Goal: Task Accomplishment & Management: Complete application form

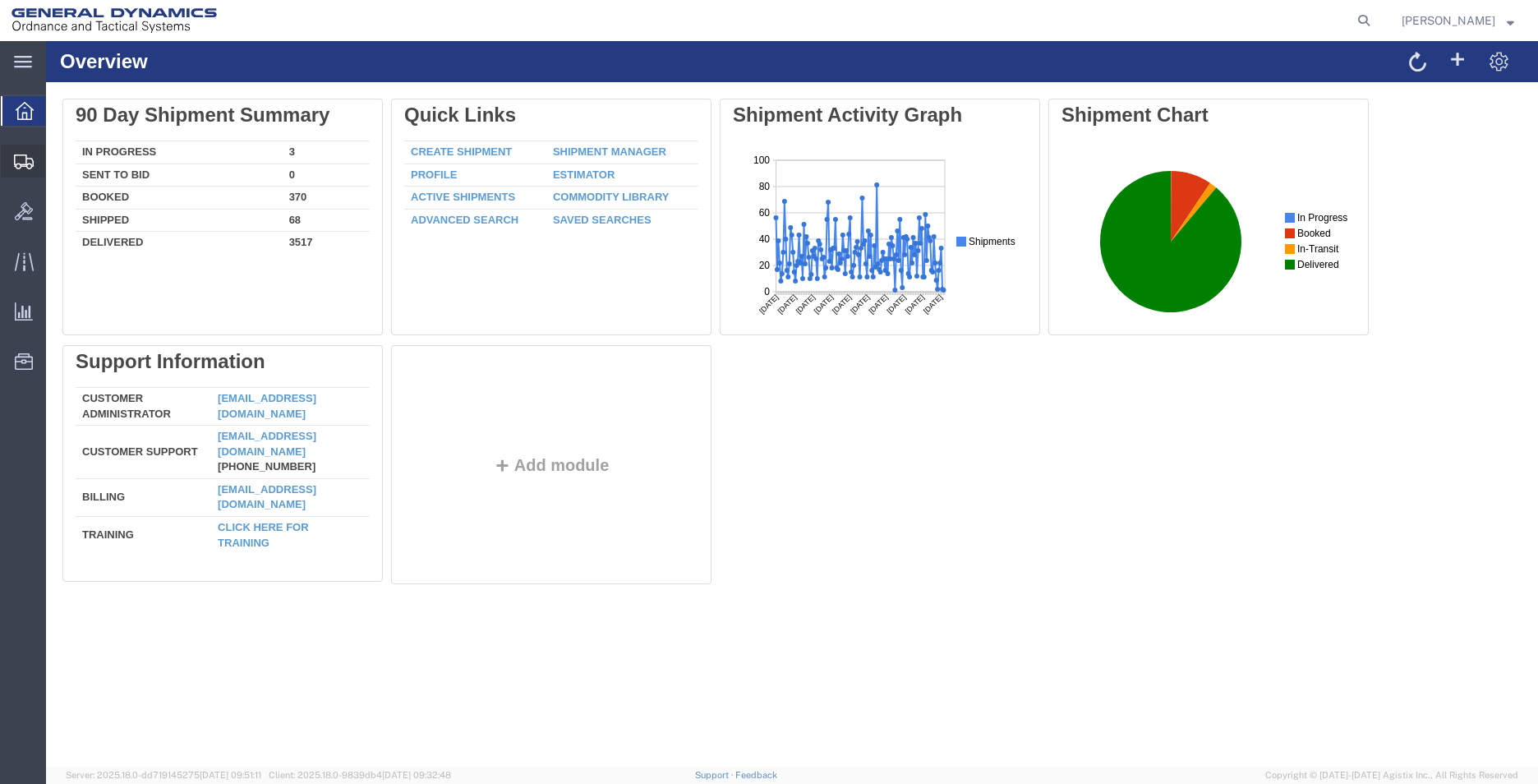
click at [0, 0] on span "Create Shipment" at bounding box center [0, 0] width 0 height 0
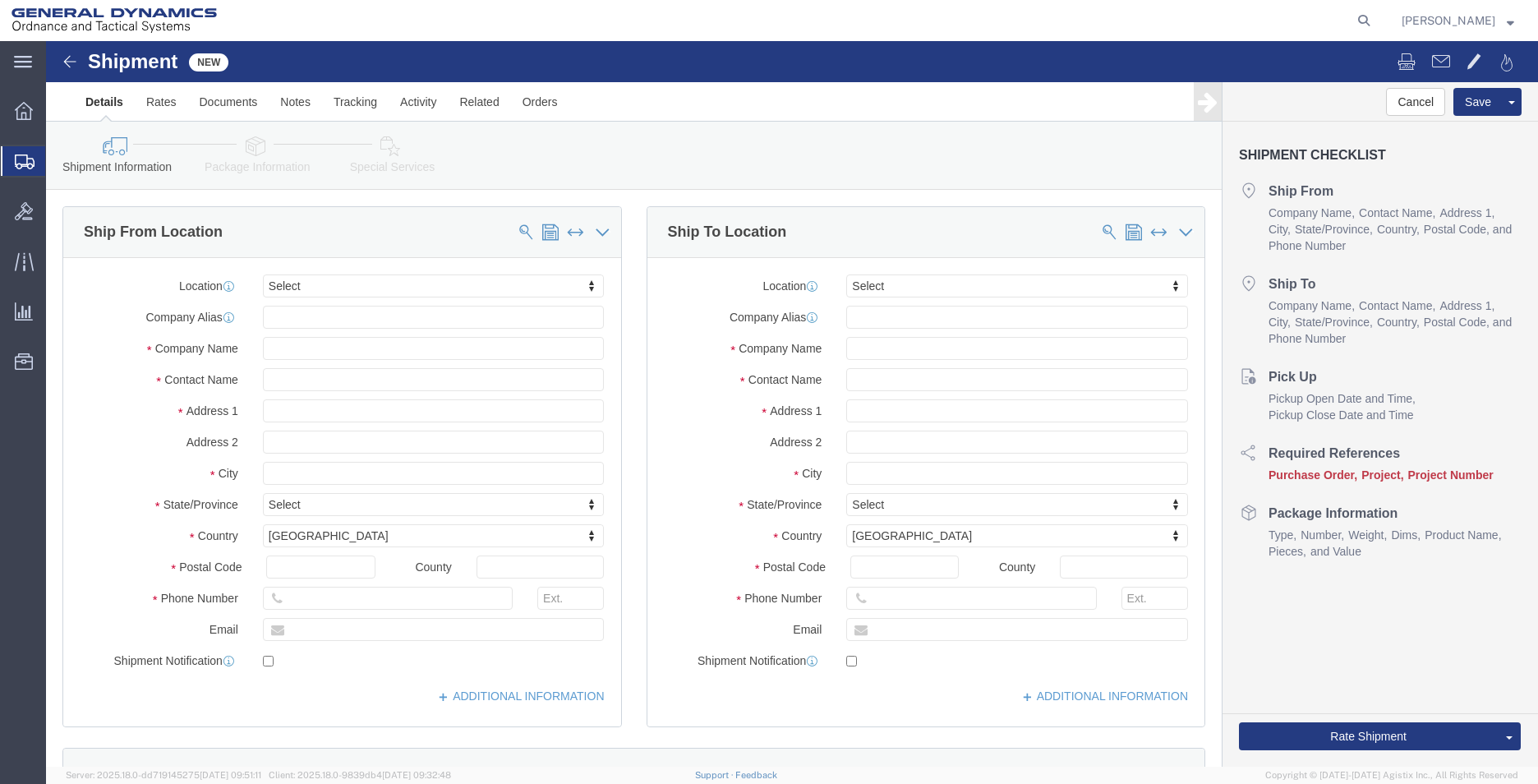
select select
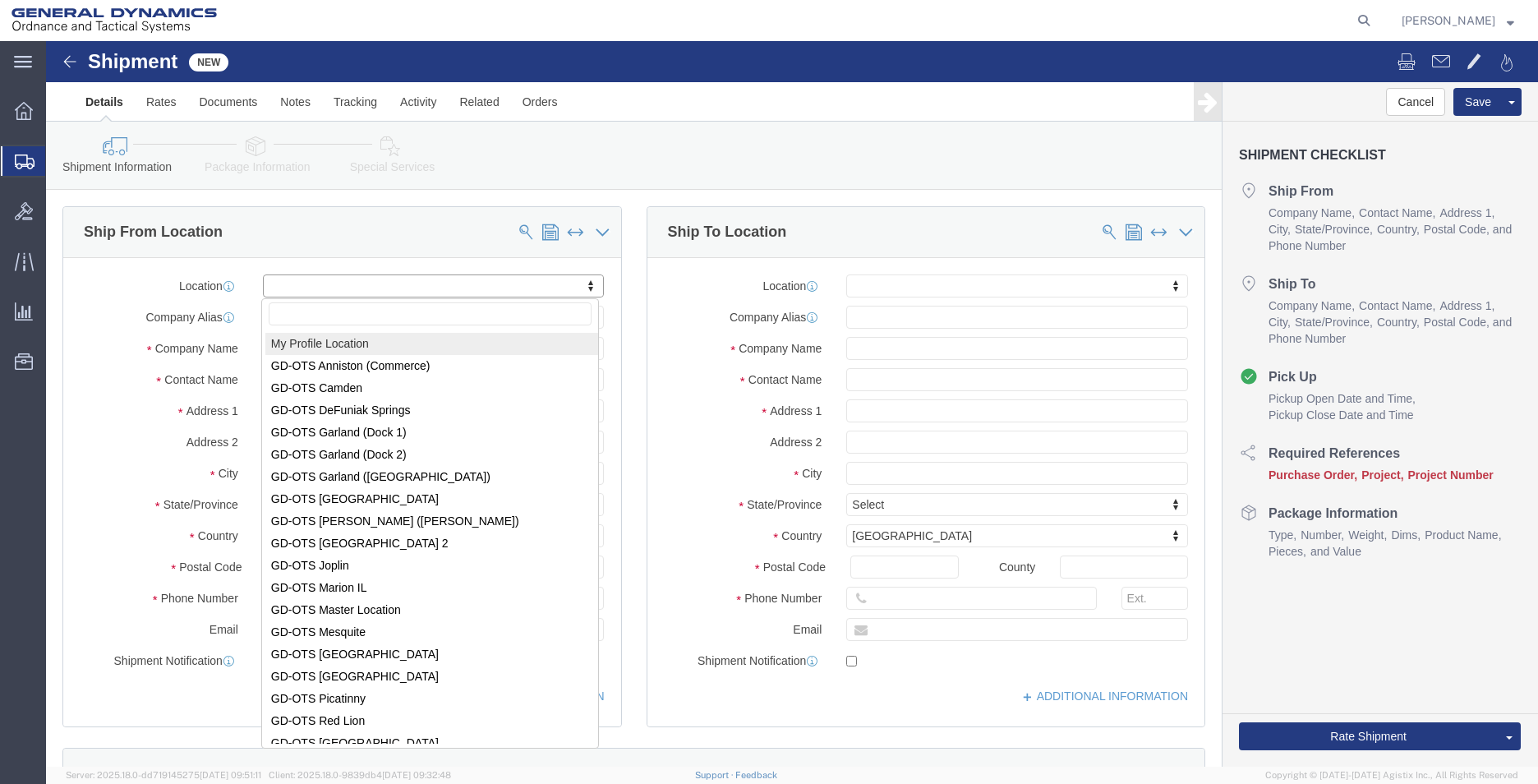
select select "MYPROFILE"
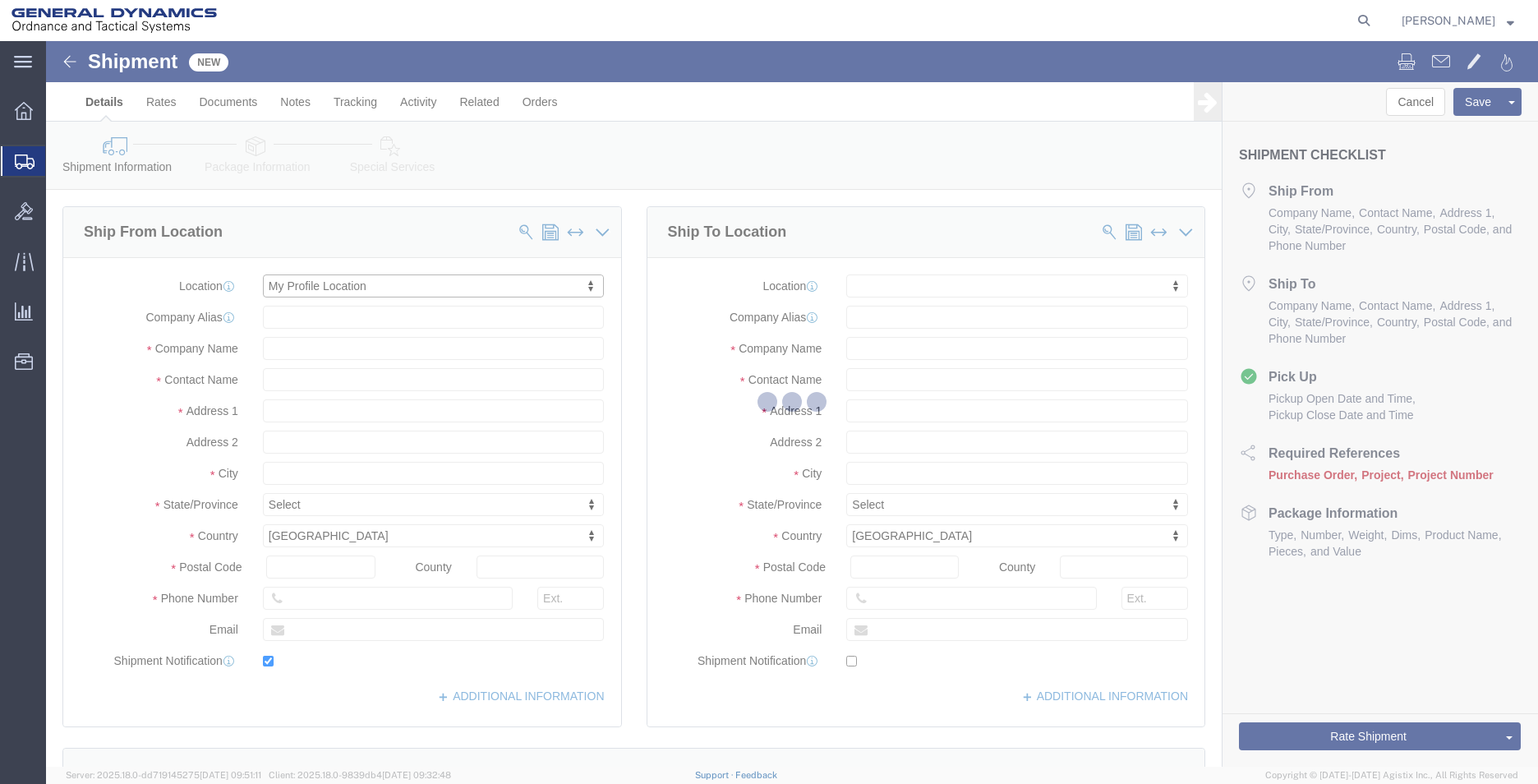
type input "[STREET_ADDRESS]"
type input "36207"
type input "2568351660"
type input "2358"
type input "[EMAIL_ADDRESS][PERSON_NAME][DOMAIN_NAME]"
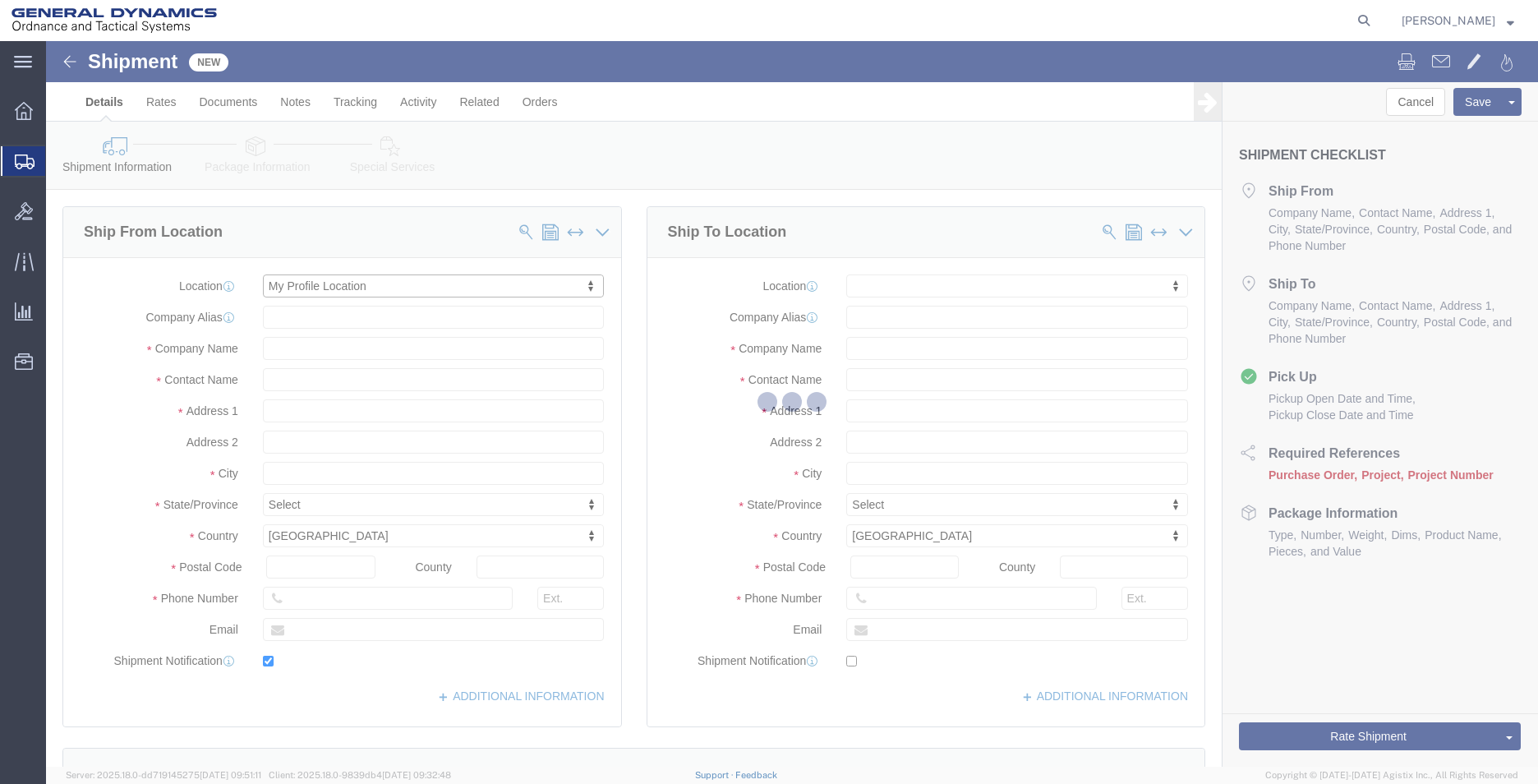
checkbox input "true"
type input "General Dynamics - OTS"
type input "[PERSON_NAME]"
type input "Anniston"
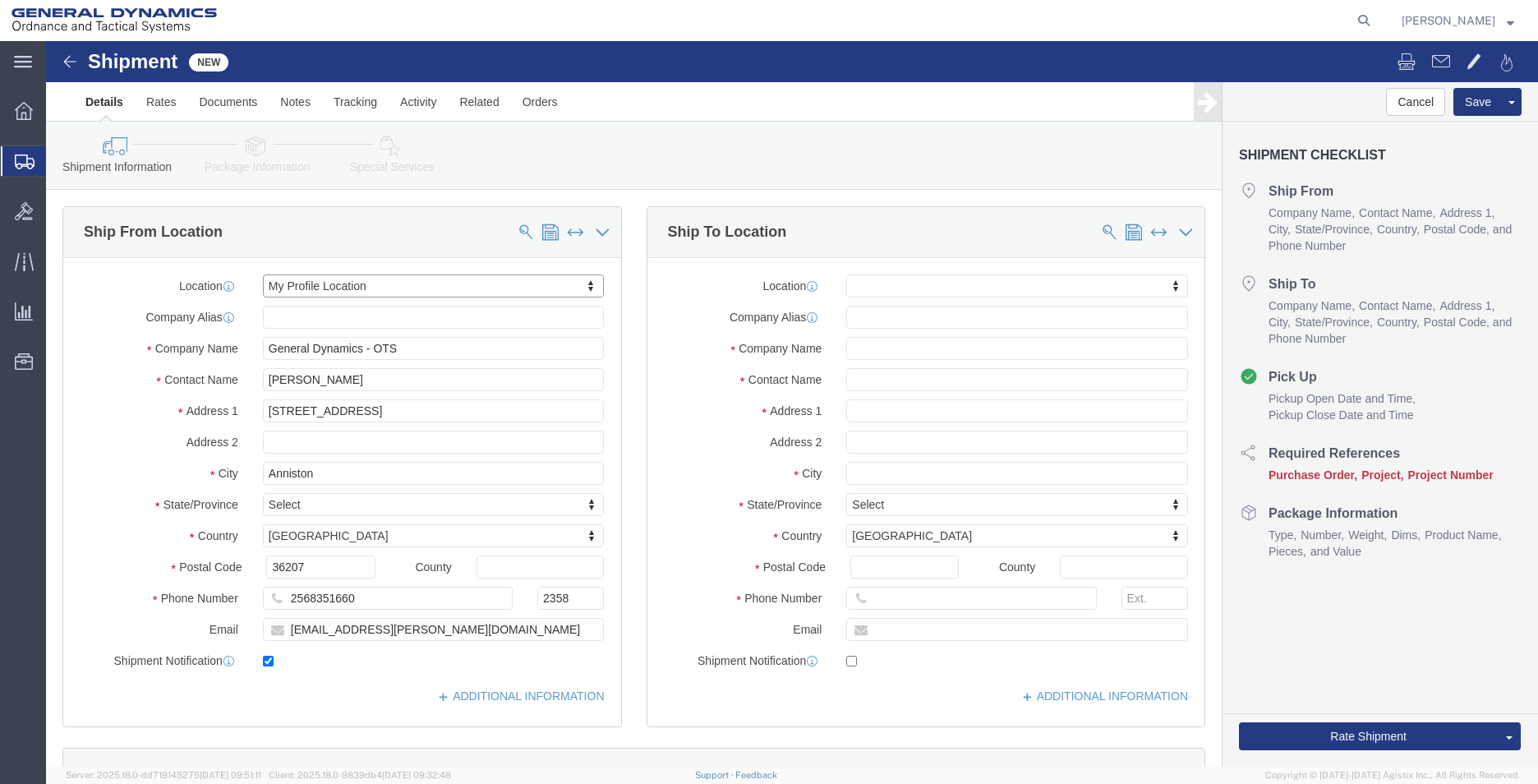
select select "AL"
click input "text"
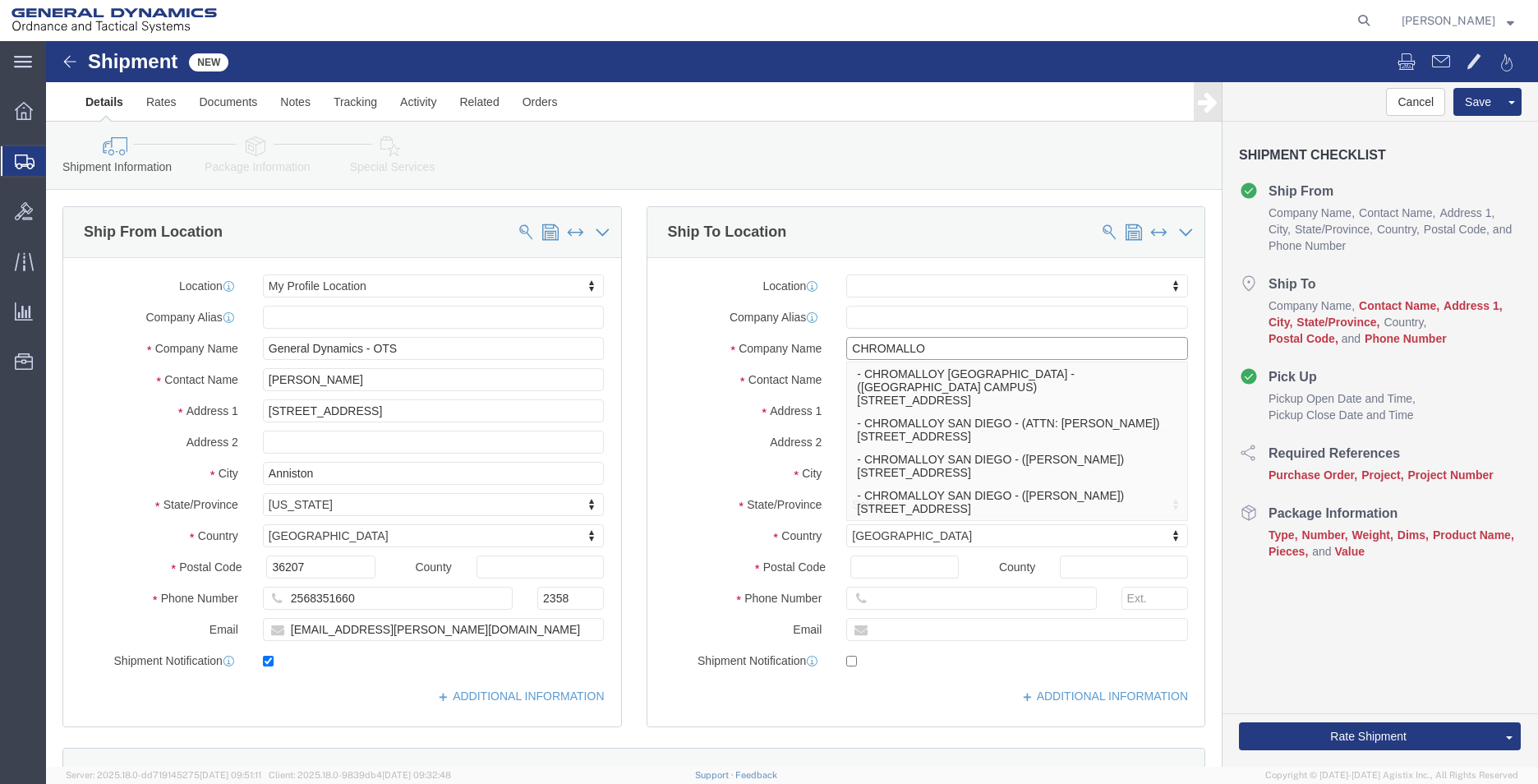
type input "CHROMALLOY [GEOGRAPHIC_DATA]"
select select
type input "[STREET_ADDRESS]"
type input "92121"
type input "[PHONE_NUMBER]"
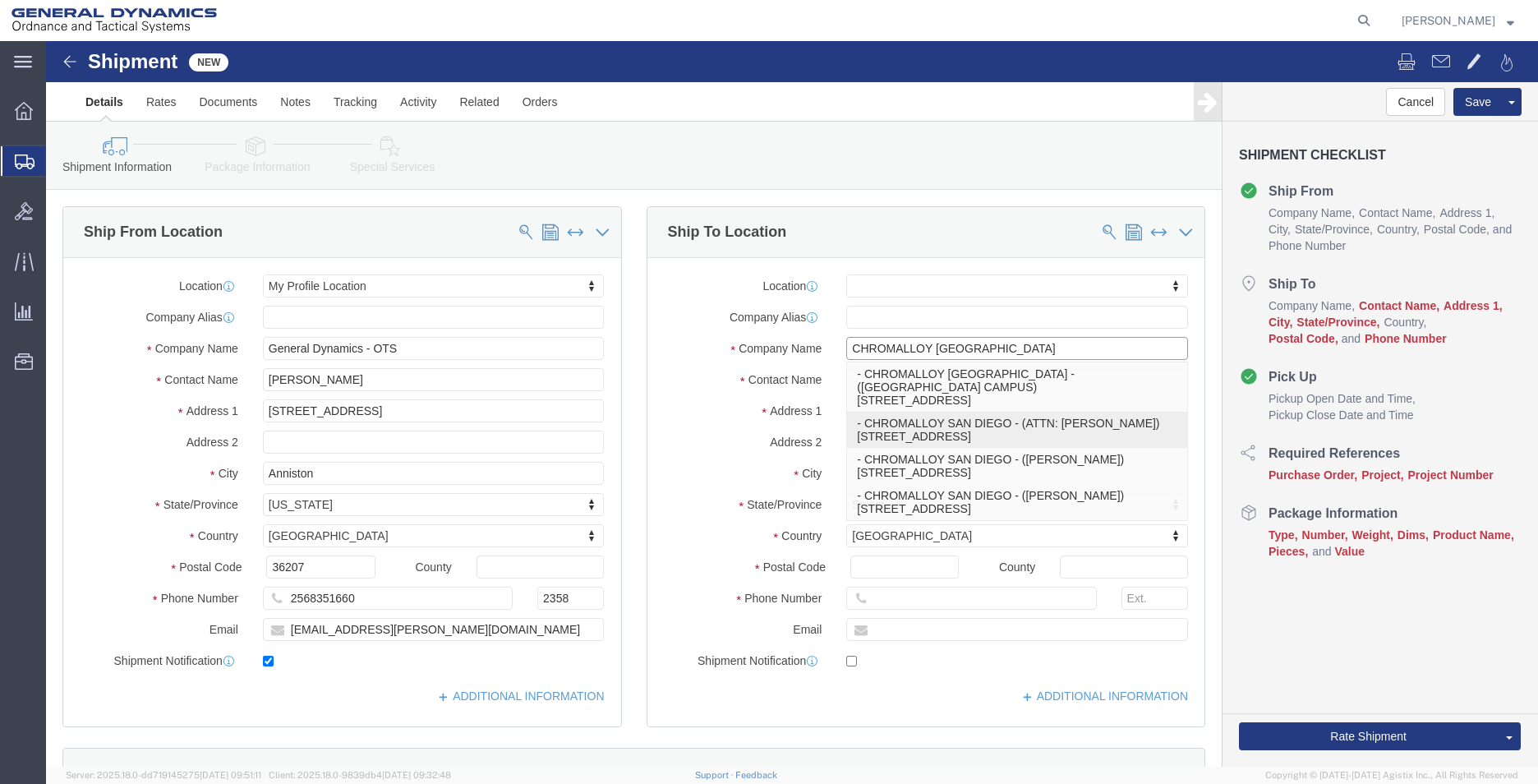
type input "ATTN: [PERSON_NAME]"
type input "[GEOGRAPHIC_DATA]"
select select "CA"
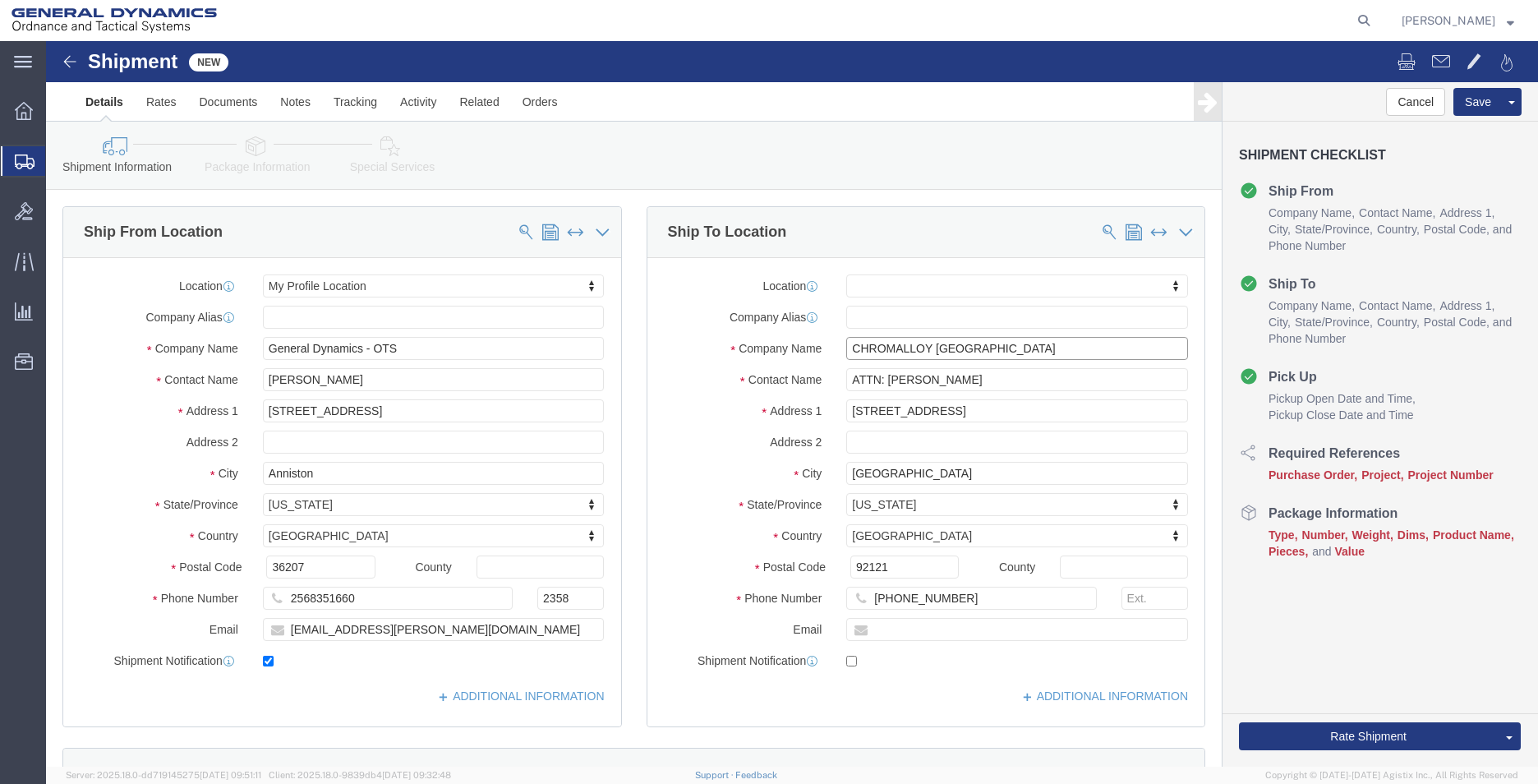
type input "CHROMALLOY [GEOGRAPHIC_DATA]"
drag, startPoint x: 962, startPoint y: 336, endPoint x: 837, endPoint y: 329, distance: 125.2
click input "ATTN: [PERSON_NAME]"
type input "ATTN: RECEIVING"
click input "text"
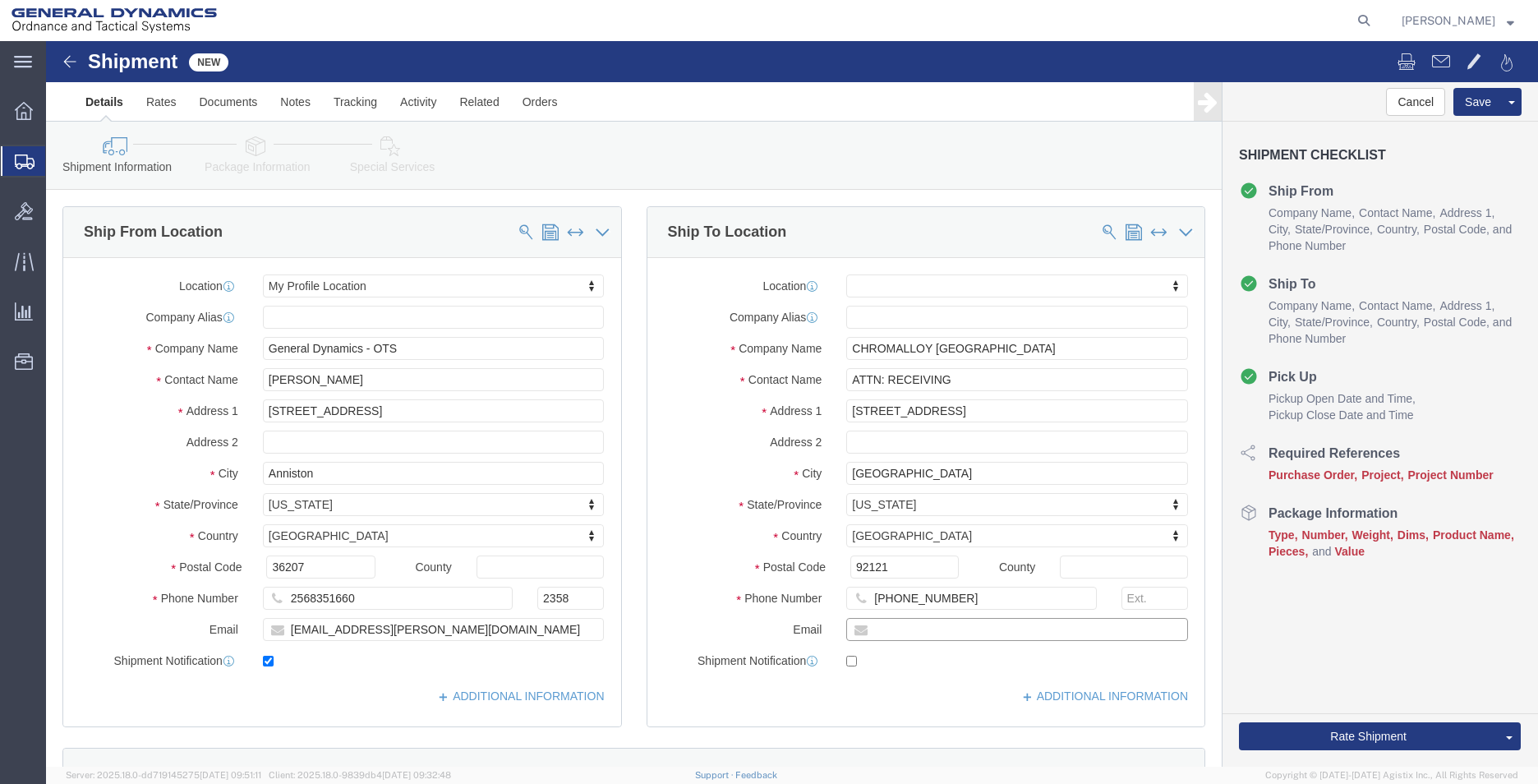
type input "[EMAIL_ADDRESS][PERSON_NAME][DOMAIN_NAME]"
checkbox input "true"
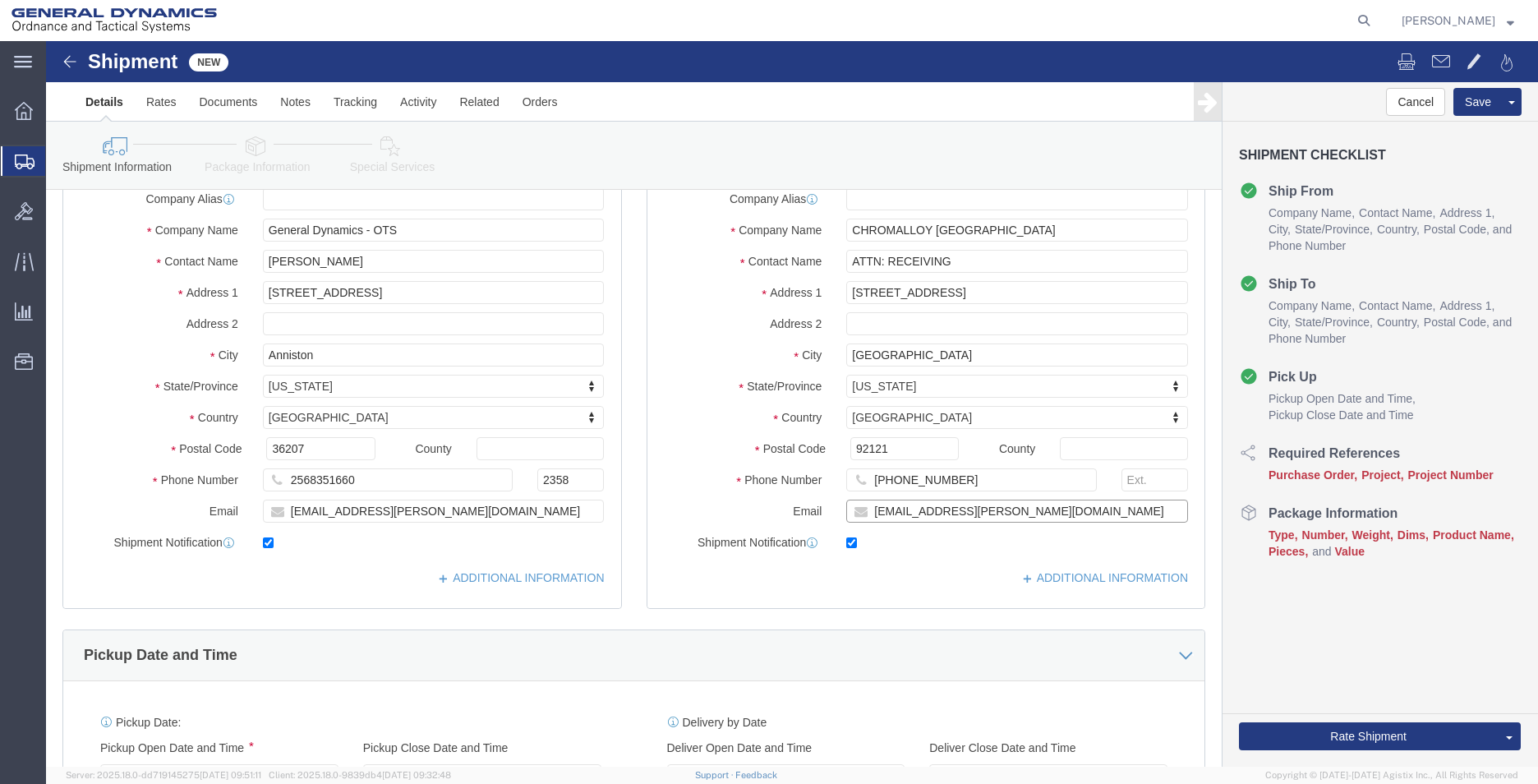
scroll to position [328, 0]
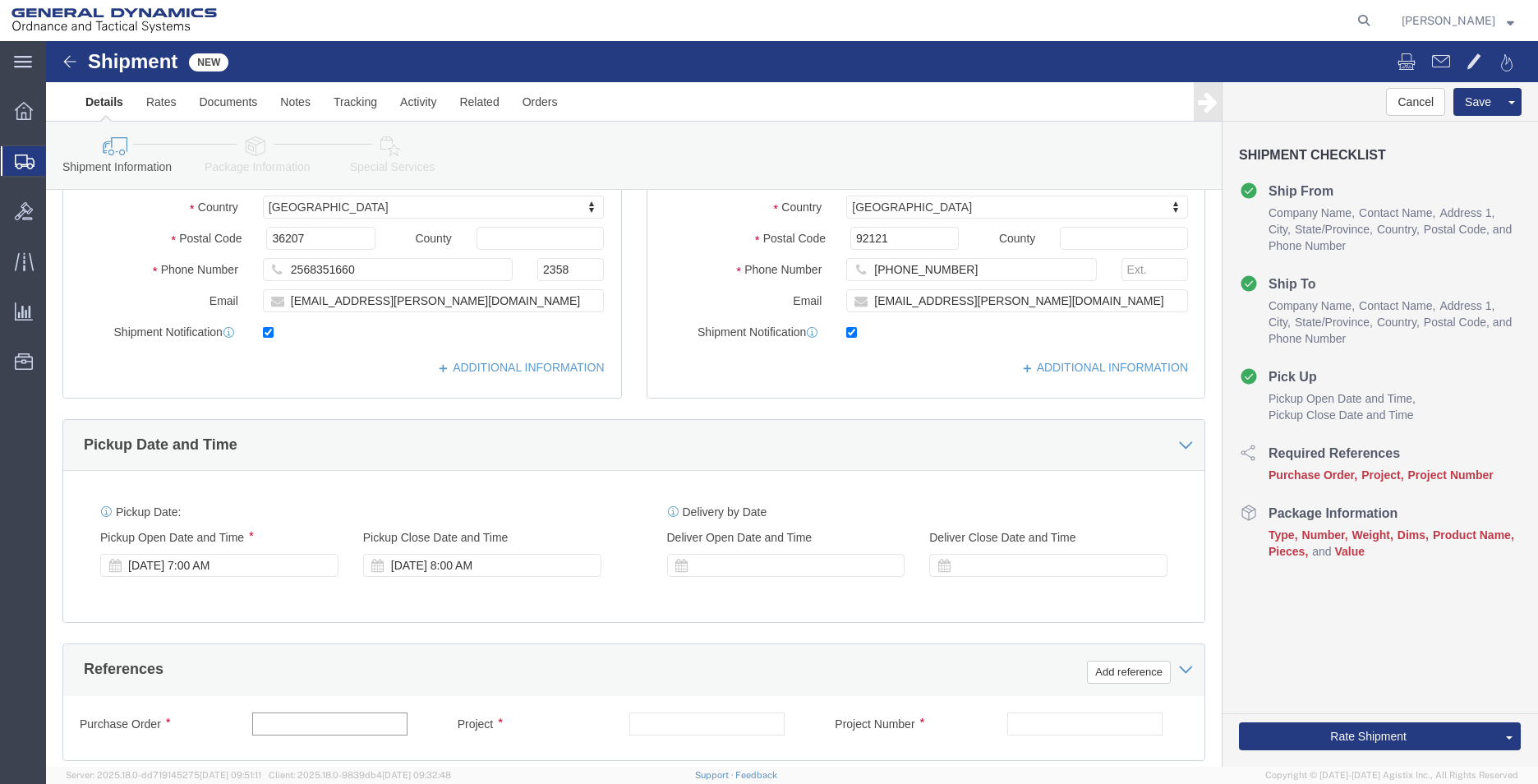
click input "text"
type input "93394"
type input "AMRAAM"
type input "5"
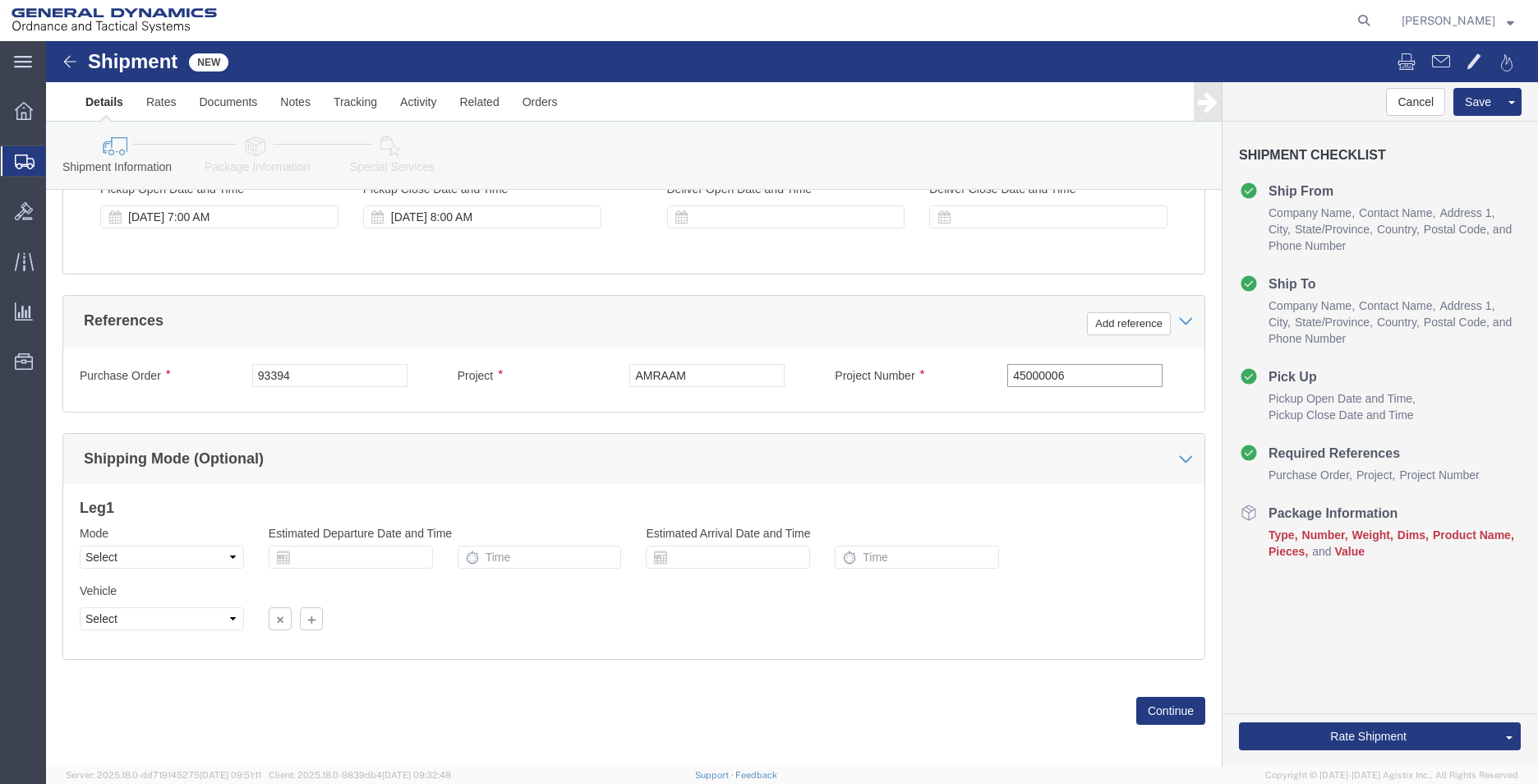
scroll to position [685, 0]
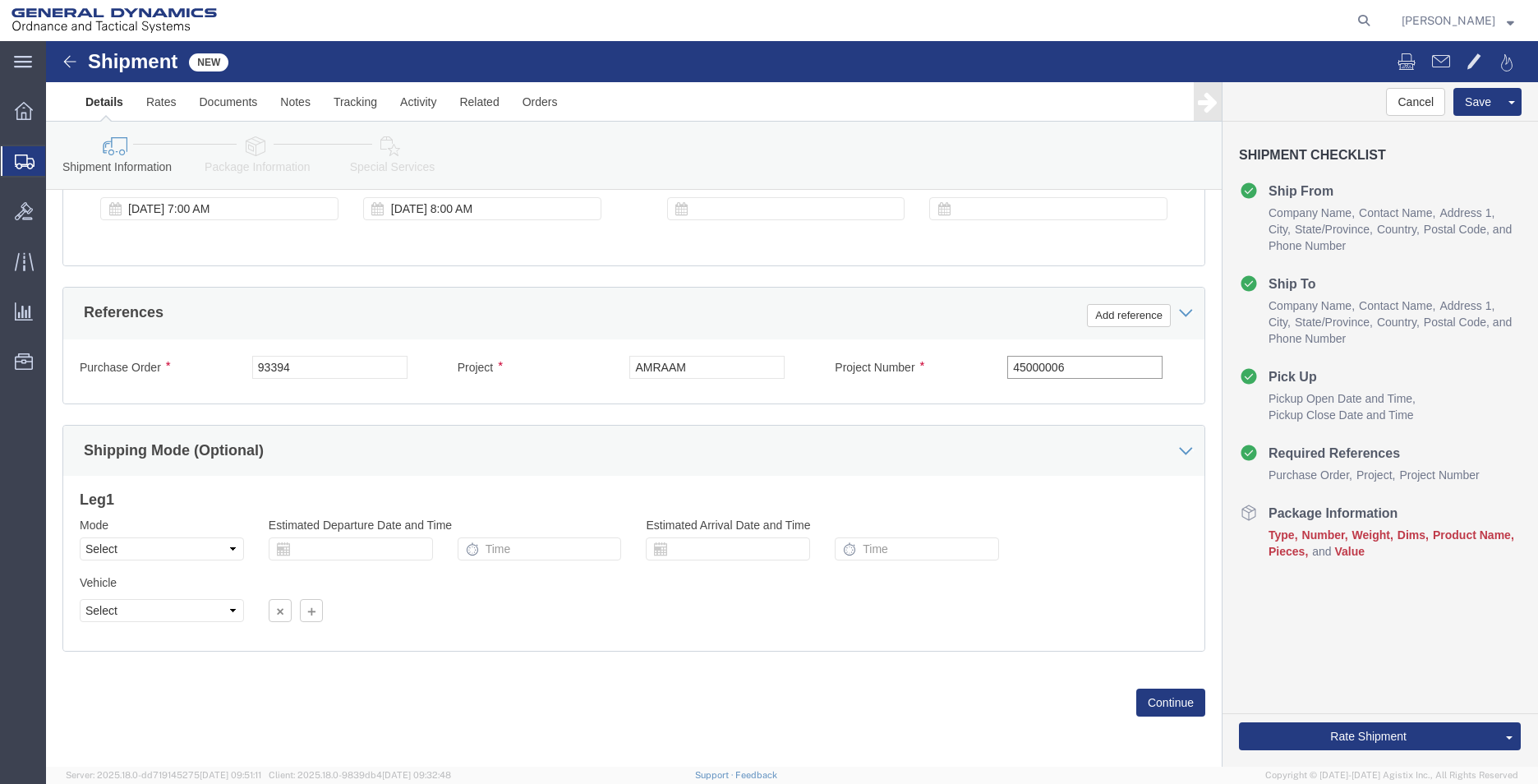
type input "45000006"
click select "Select Air Less than Truckload Multi-Leg Ocean Freight Rail Small Parcel Truckl…"
select select "SMAL"
click select "Select Air Less than Truckload Multi-Leg Ocean Freight Rail Small Parcel Truckl…"
click button "Continue"
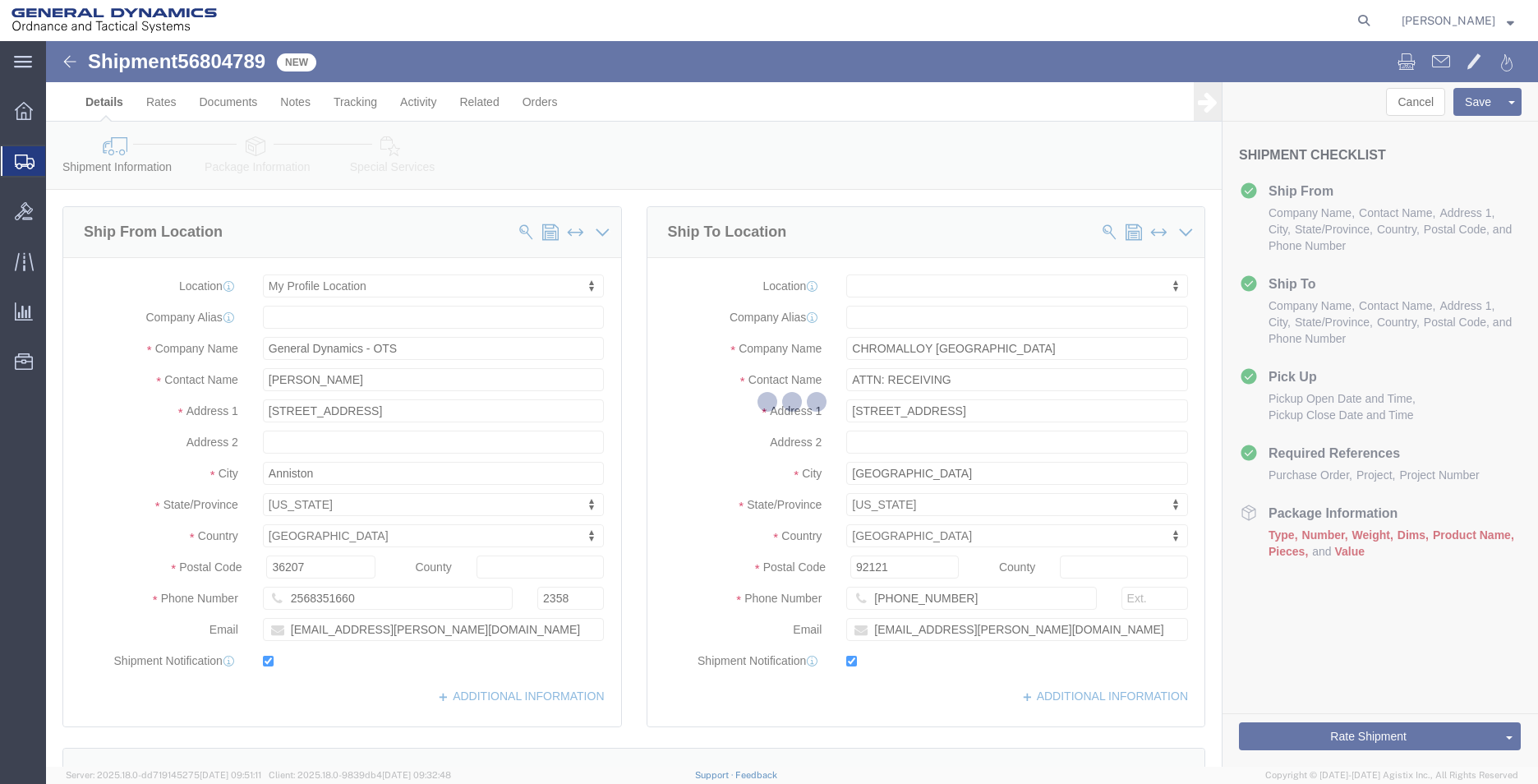
select select "YRPK"
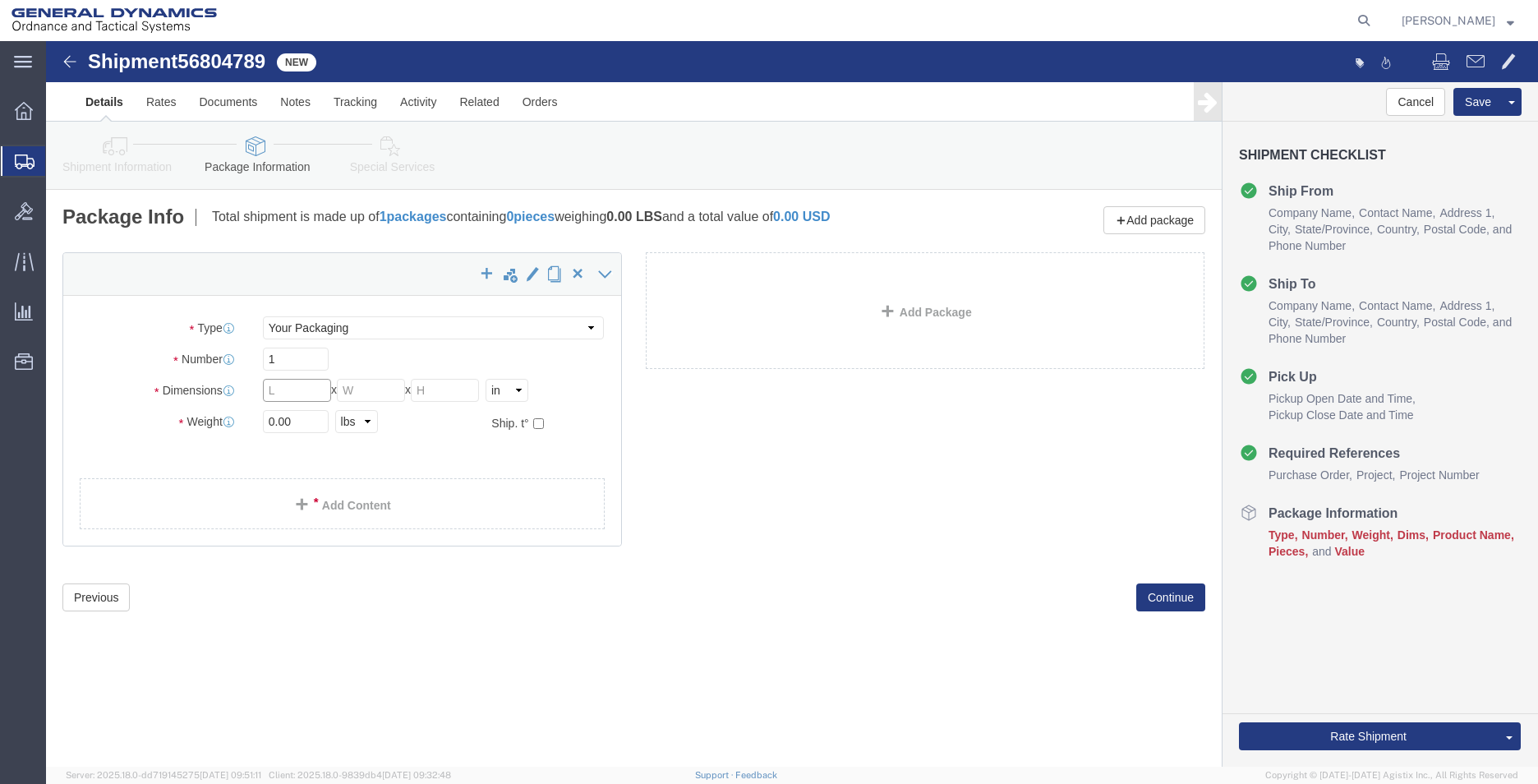
click input "text"
type input "26"
type input "16"
type input "24"
drag, startPoint x: 276, startPoint y: 385, endPoint x: 165, endPoint y: 361, distance: 113.6
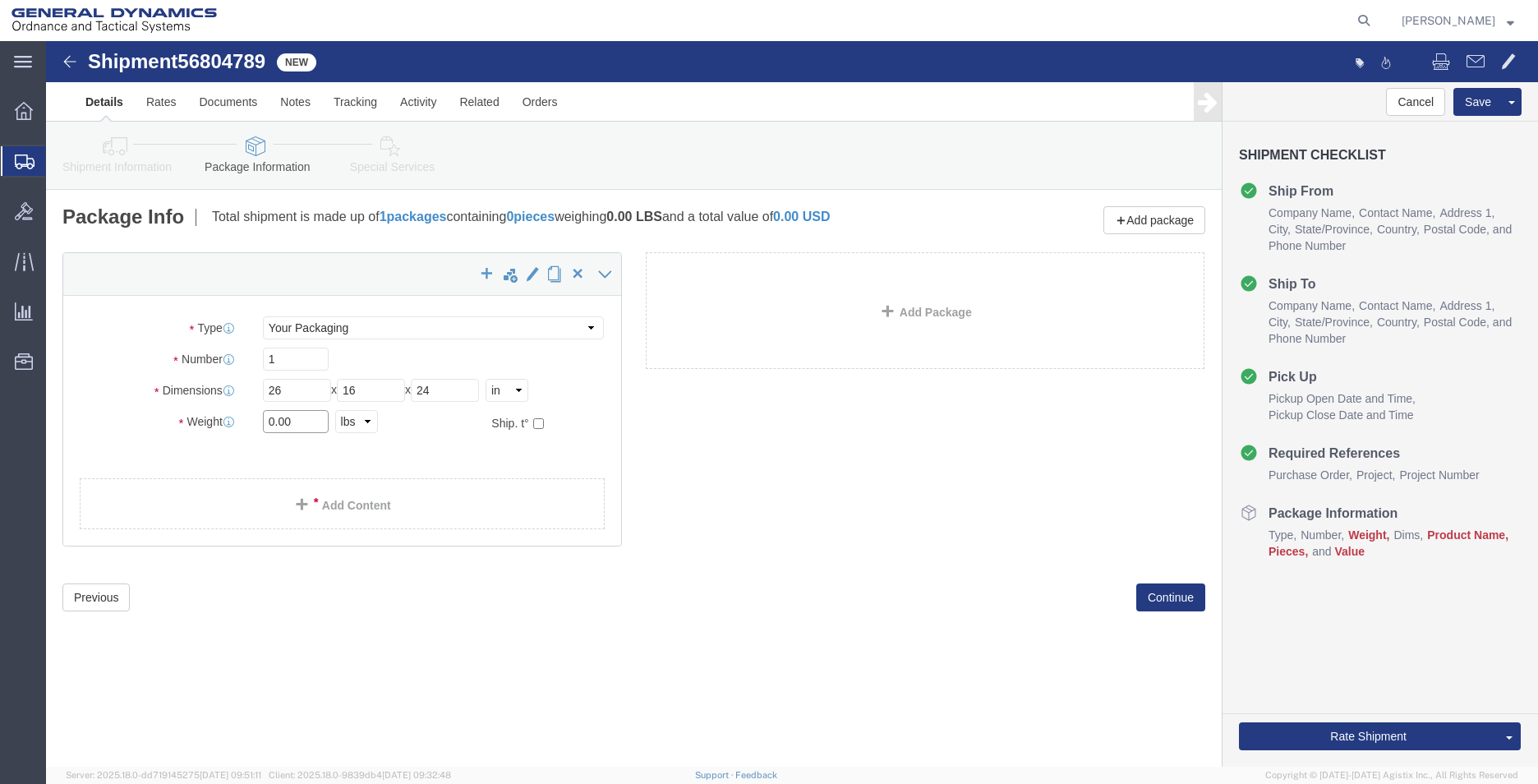
click div "Package Type Select Envelope Large Box Medium Box PAK Rack Small Box Tube Your …"
type input "63"
click div "x Package Type Select Envelope Large Box Medium Box PAK Rack Small Box Tube You…"
click link "Add Content"
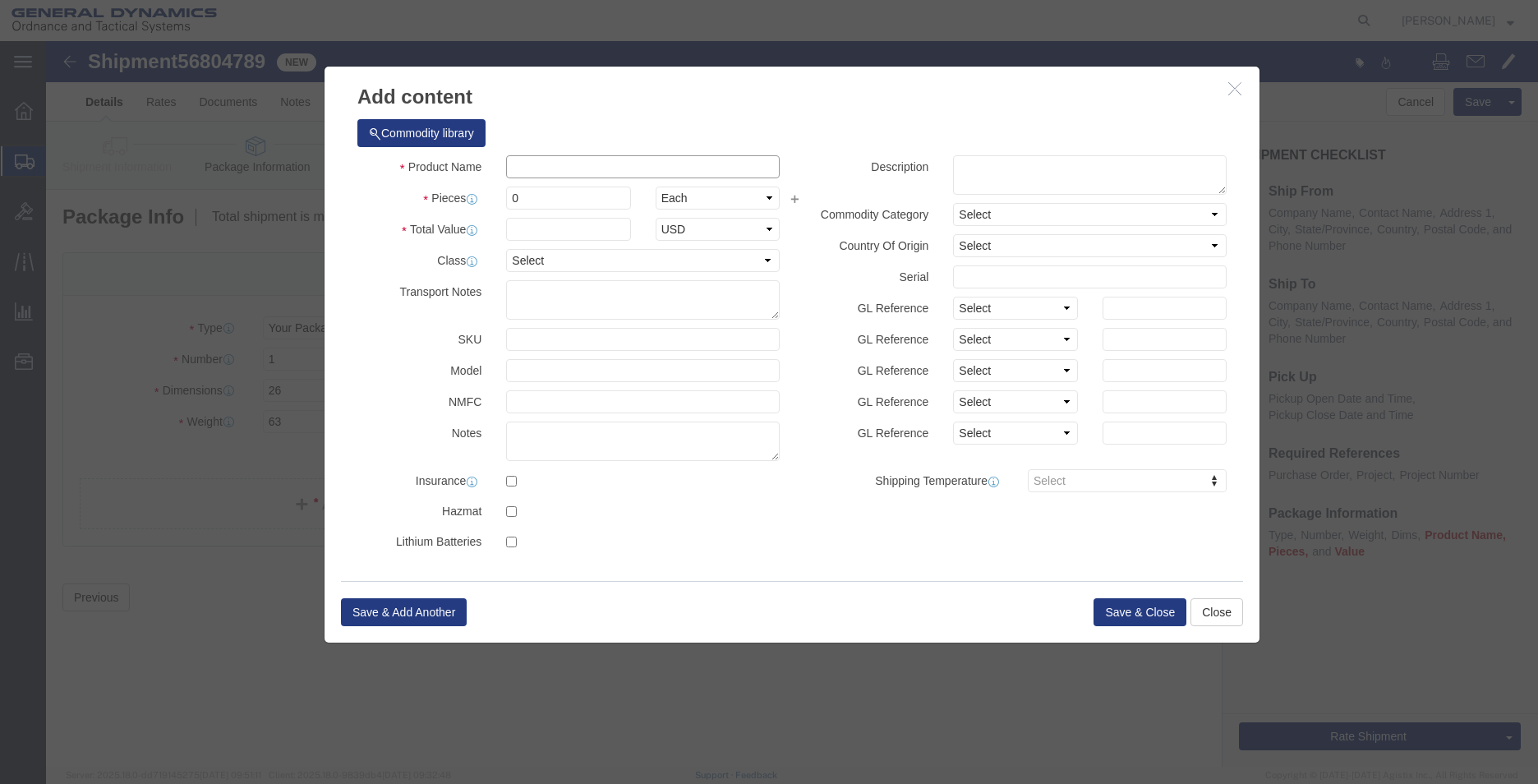
click input "text"
type input "METAL PARTS"
type input "1"
drag, startPoint x: 488, startPoint y: 160, endPoint x: 461, endPoint y: 155, distance: 27.5
click input "0"
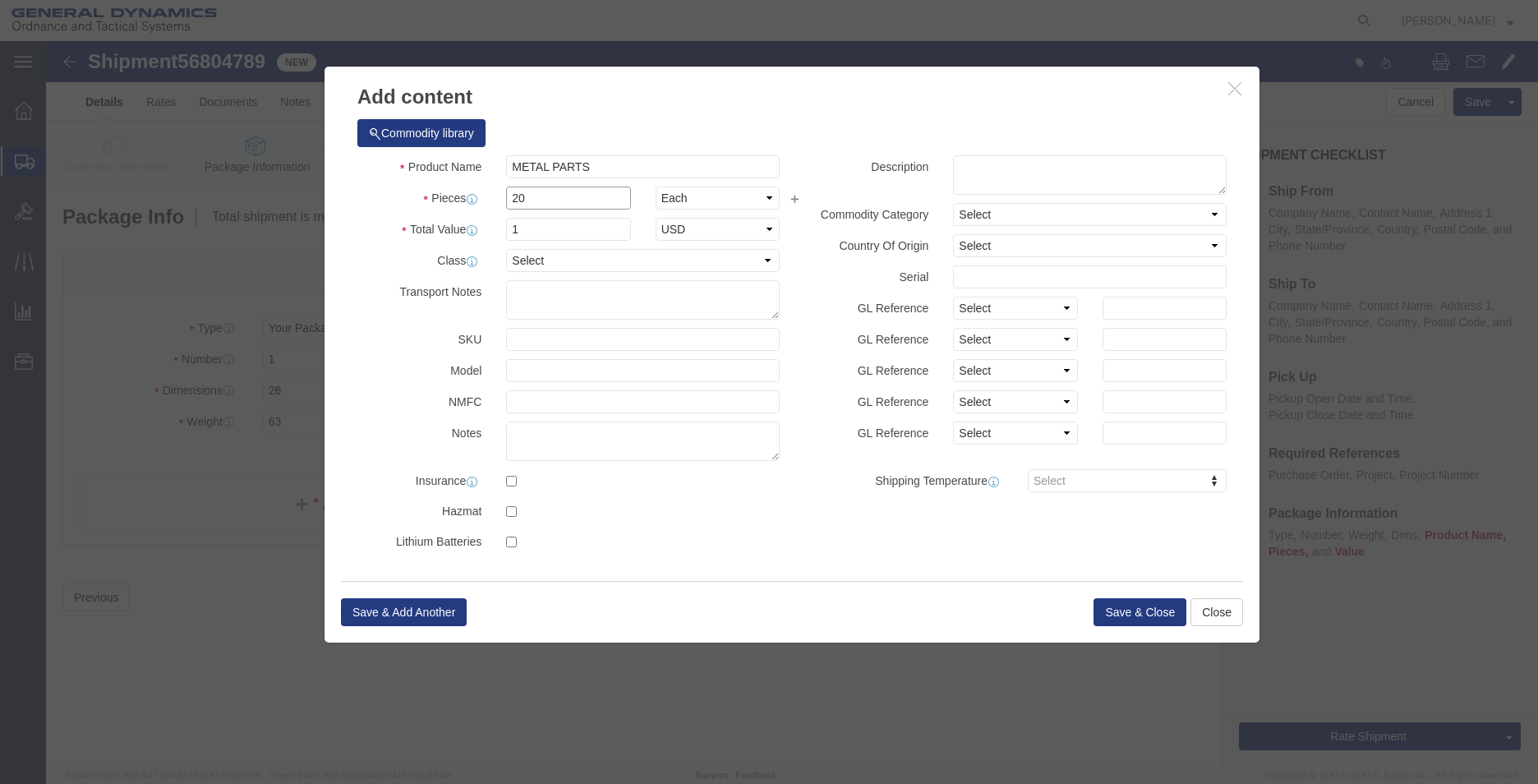
click input "20"
type input "20"
click input "20"
click button "Save & Close"
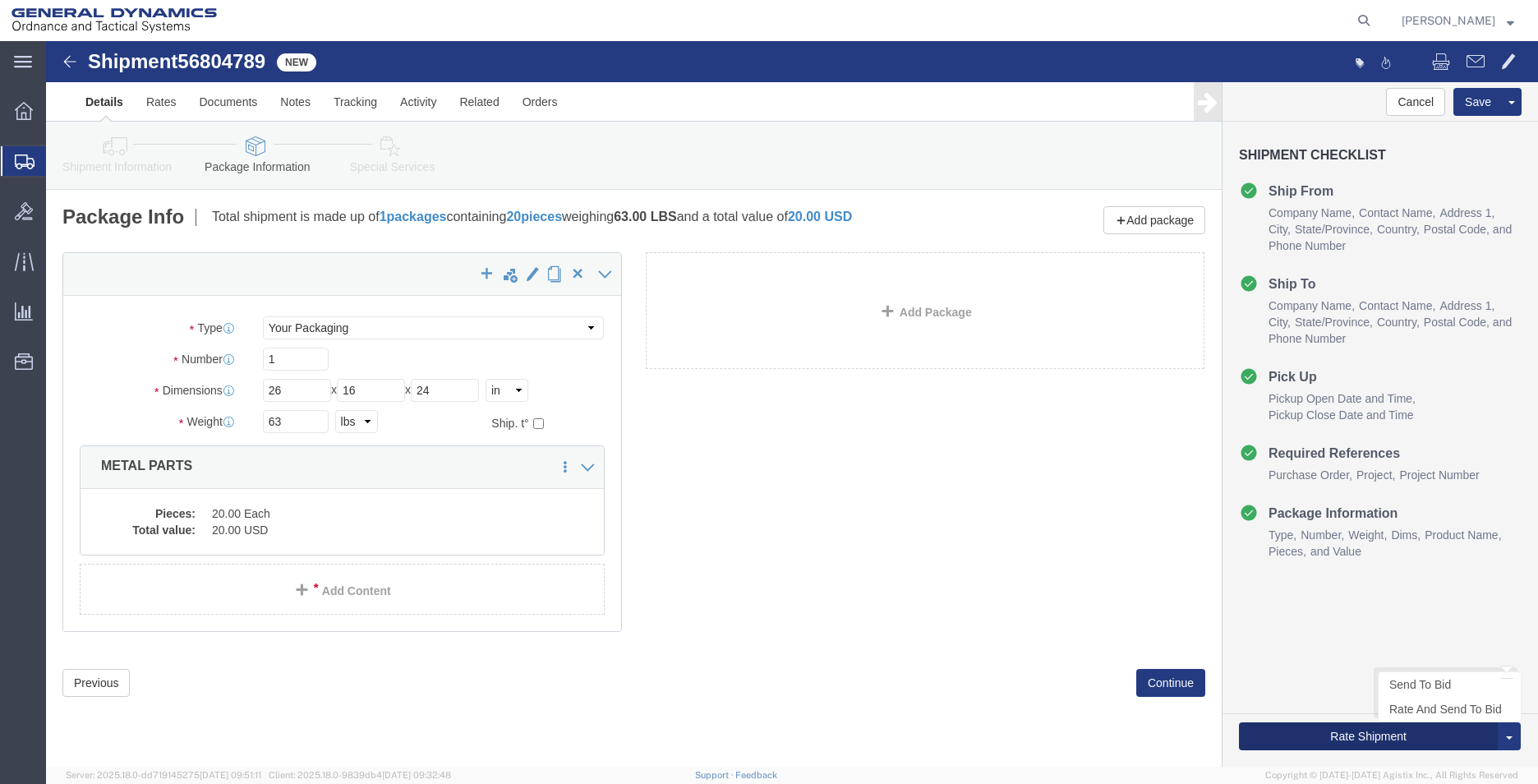
click button "Rate Shipment"
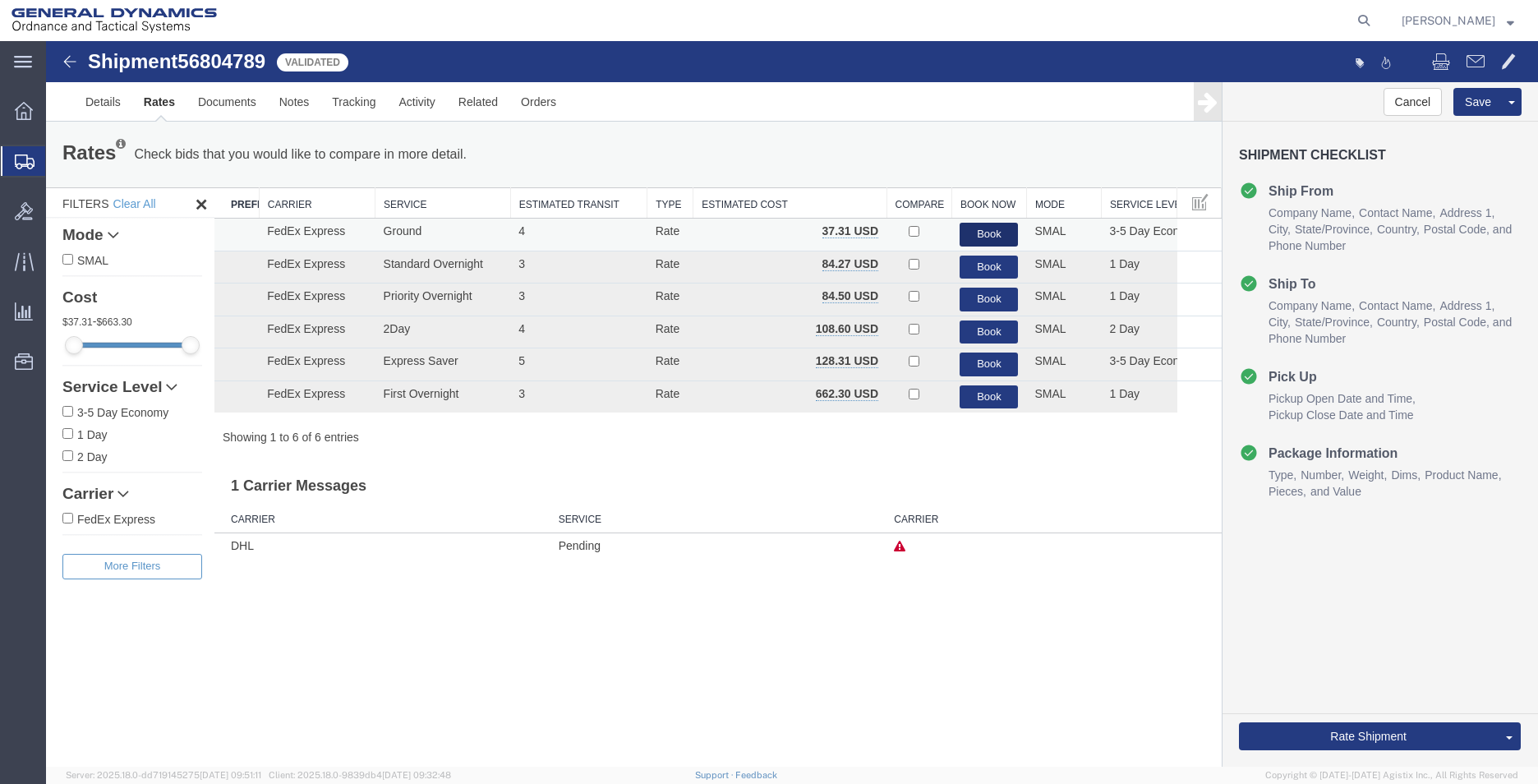
click at [989, 229] on button "Book" at bounding box center [988, 234] width 58 height 24
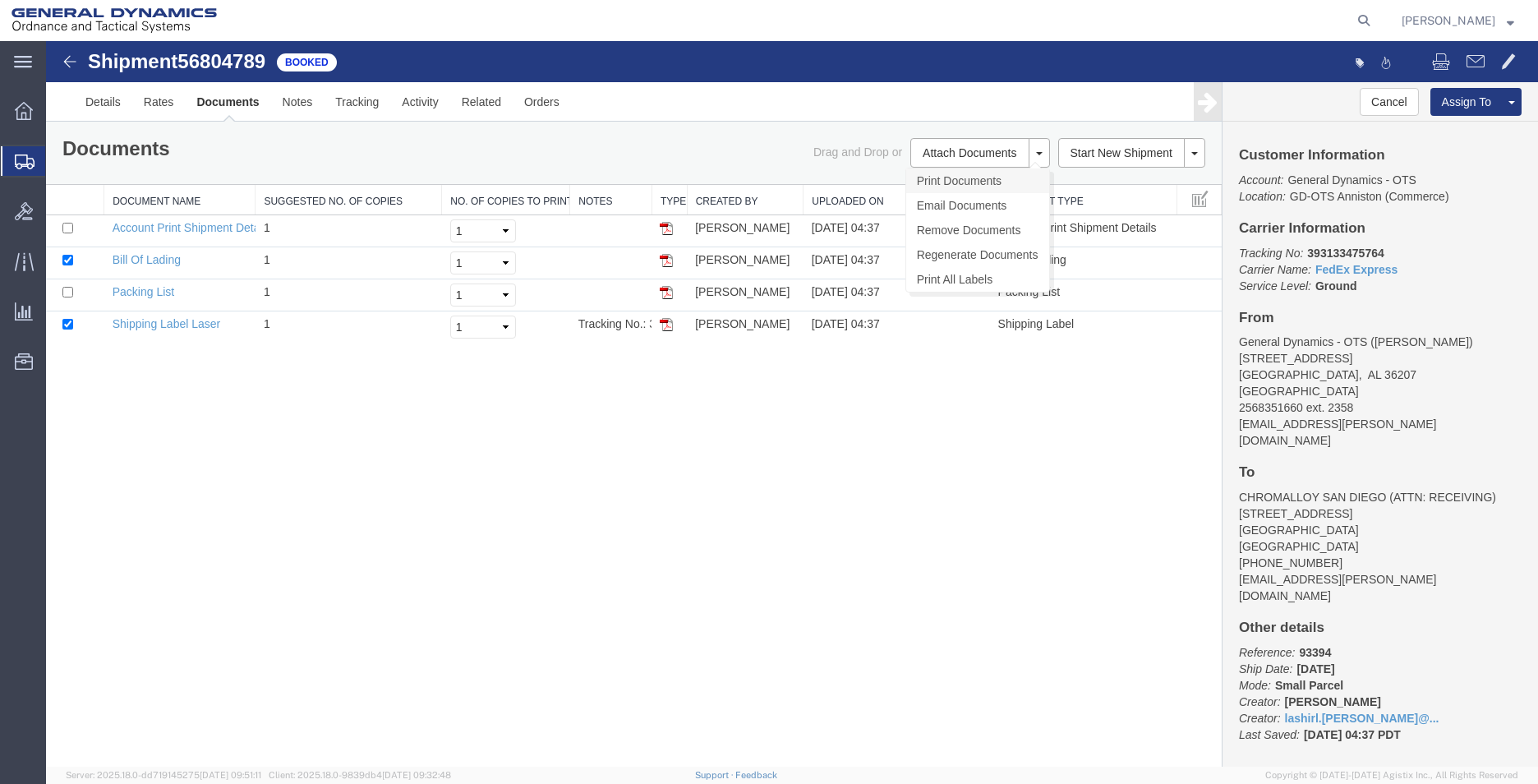
click at [955, 184] on link "Print Documents" at bounding box center [978, 181] width 143 height 25
click at [0, 0] on span "Create Shipment" at bounding box center [0, 0] width 0 height 0
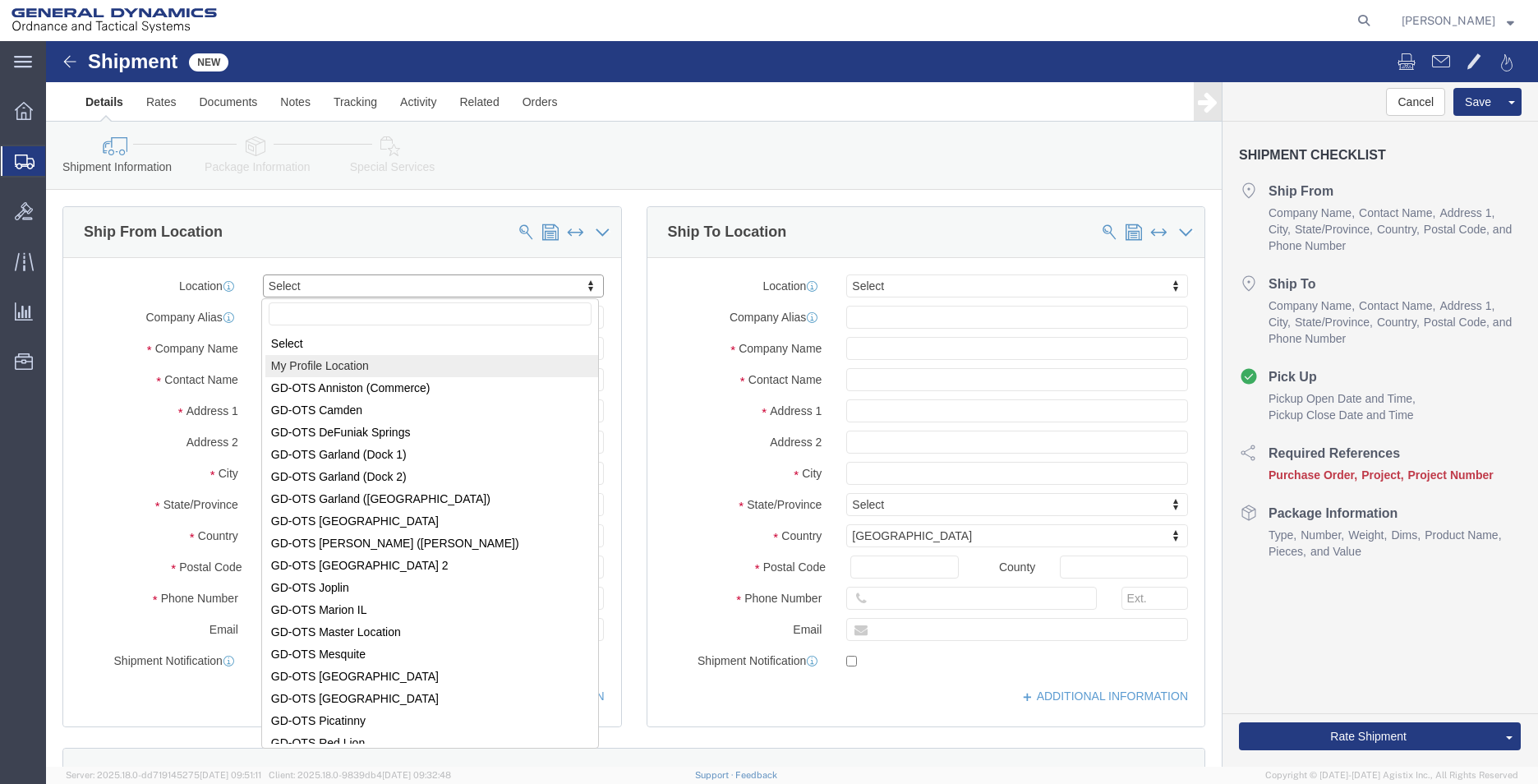
select select "MYPROFILE"
type input "[STREET_ADDRESS]"
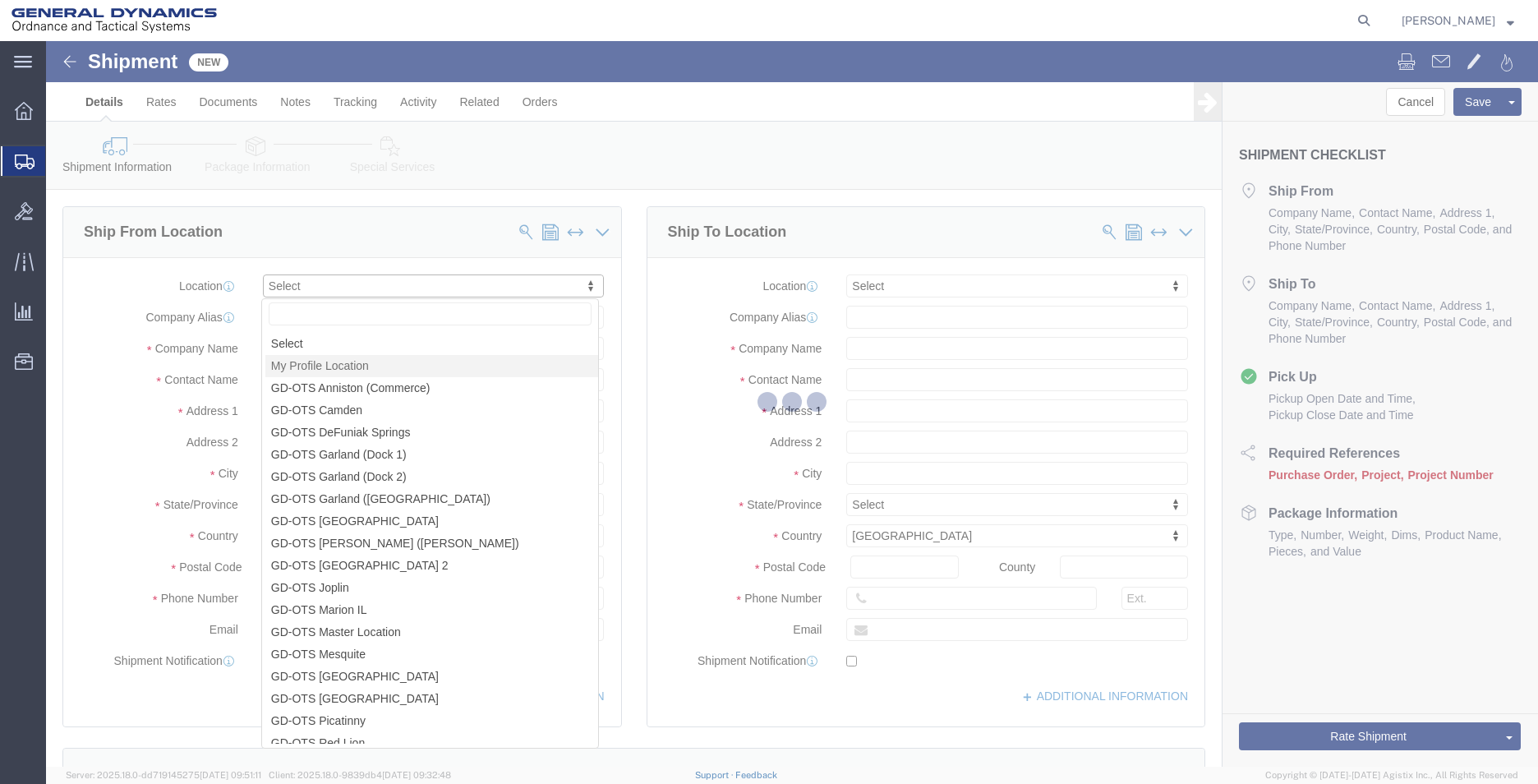
type input "36207"
type input "2568351660"
type input "2358"
type input "[EMAIL_ADDRESS][PERSON_NAME][DOMAIN_NAME]"
checkbox input "true"
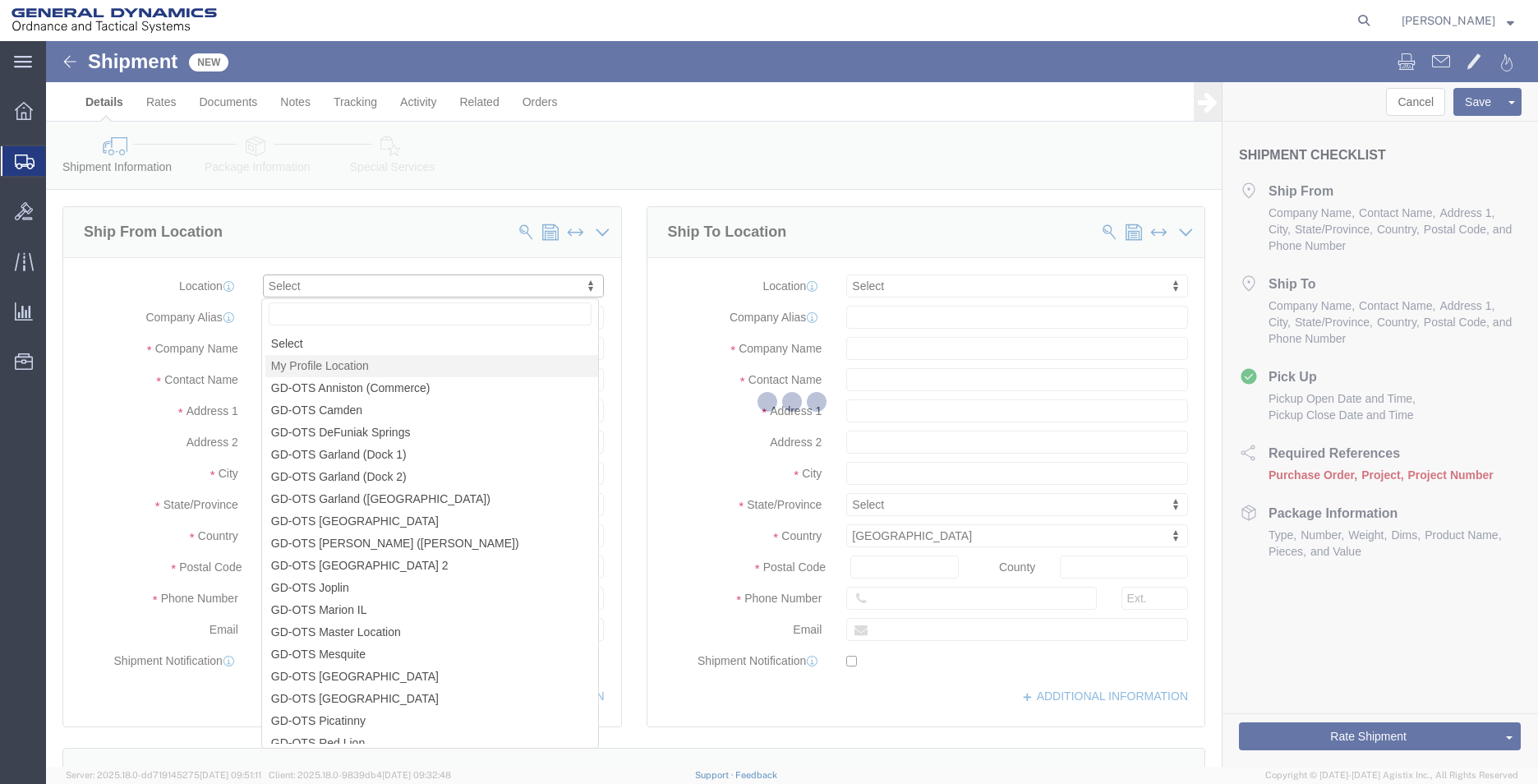
type input "General Dynamics - OTS"
type input "[PERSON_NAME]"
type input "Anniston"
select select "AL"
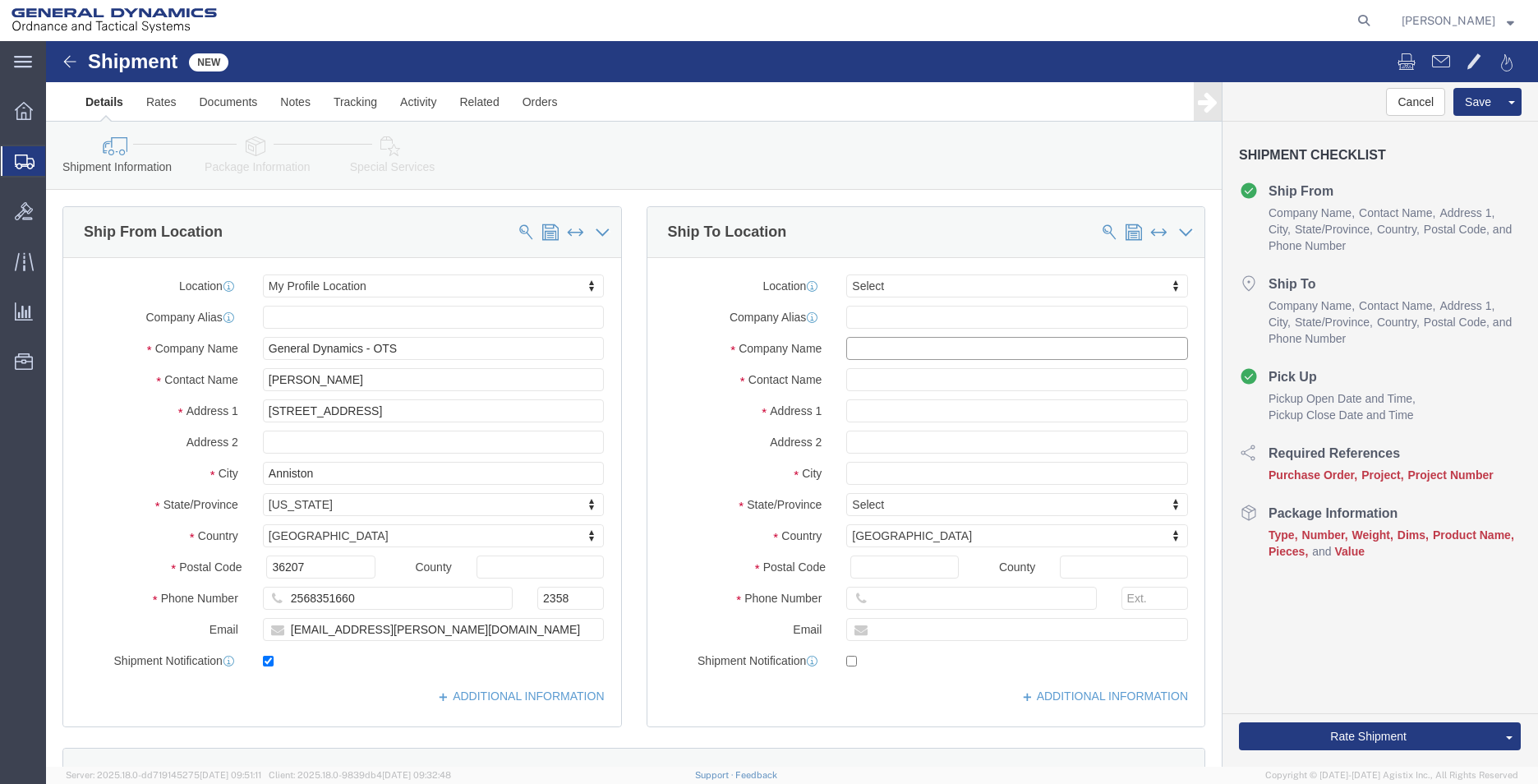
click input "text"
type input "[PERSON_NAME] PLASTICS CO"
click input "text"
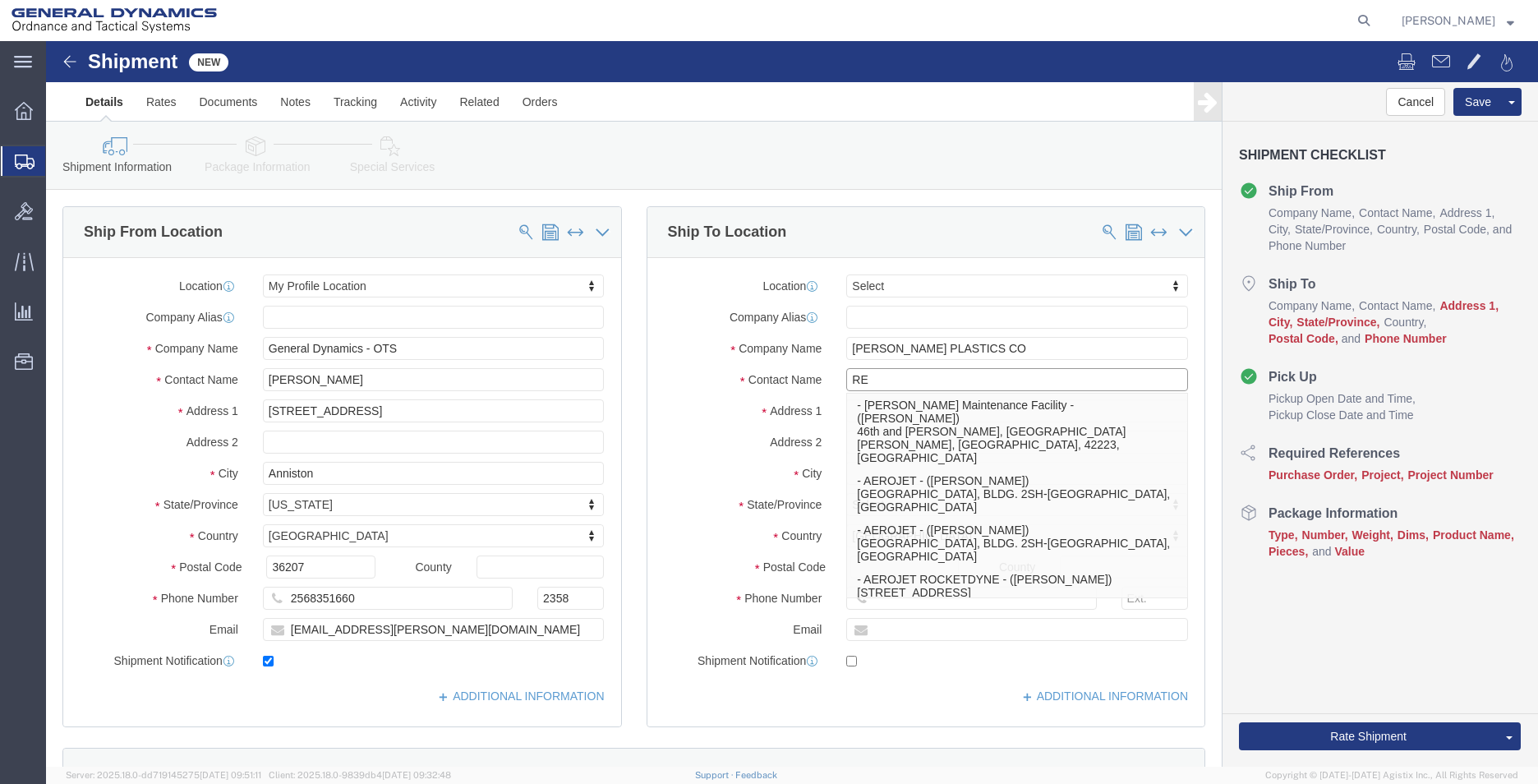
type input "R"
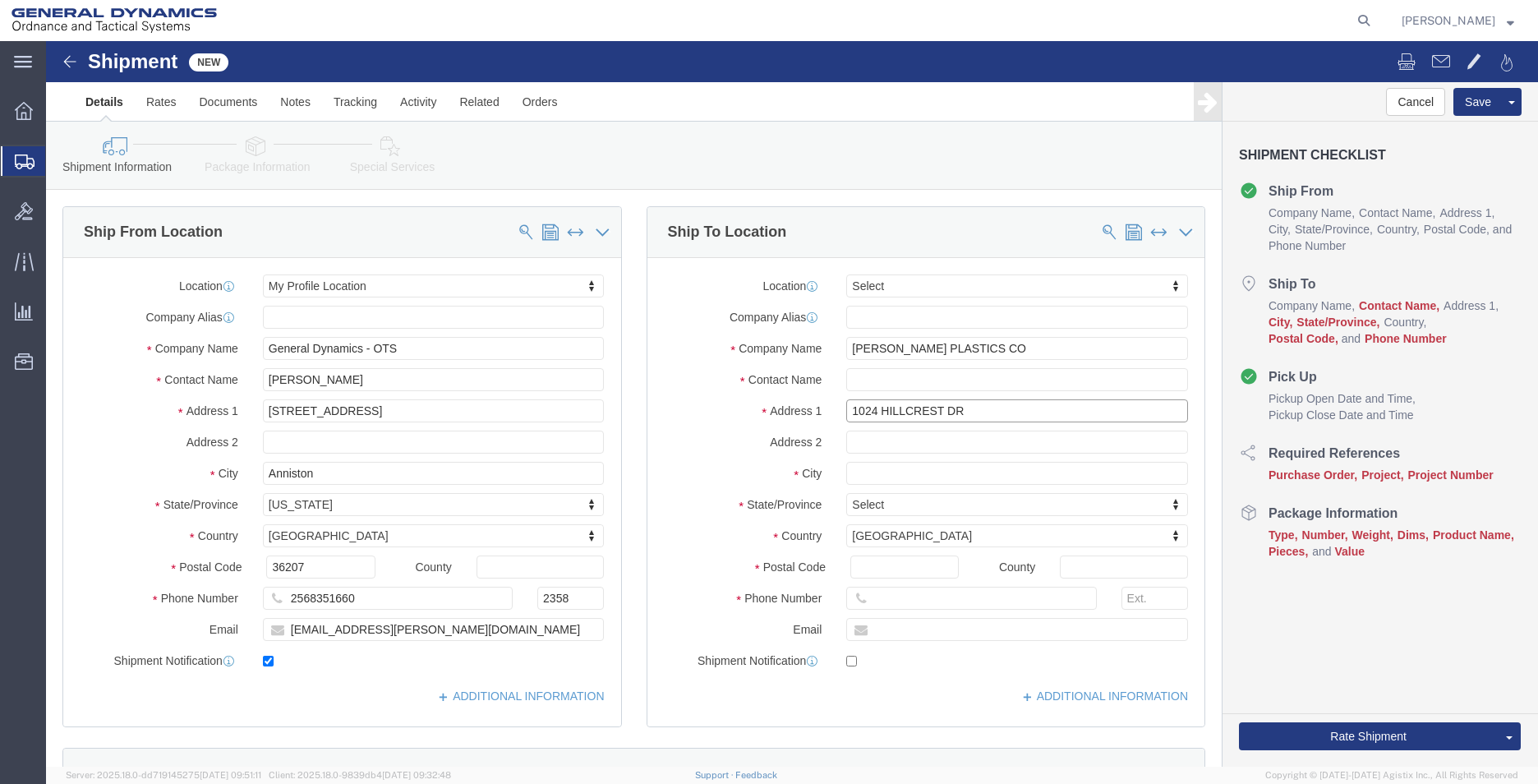
type input "1024 HILLCREST DR"
type input "LAUREL"
type input "M"
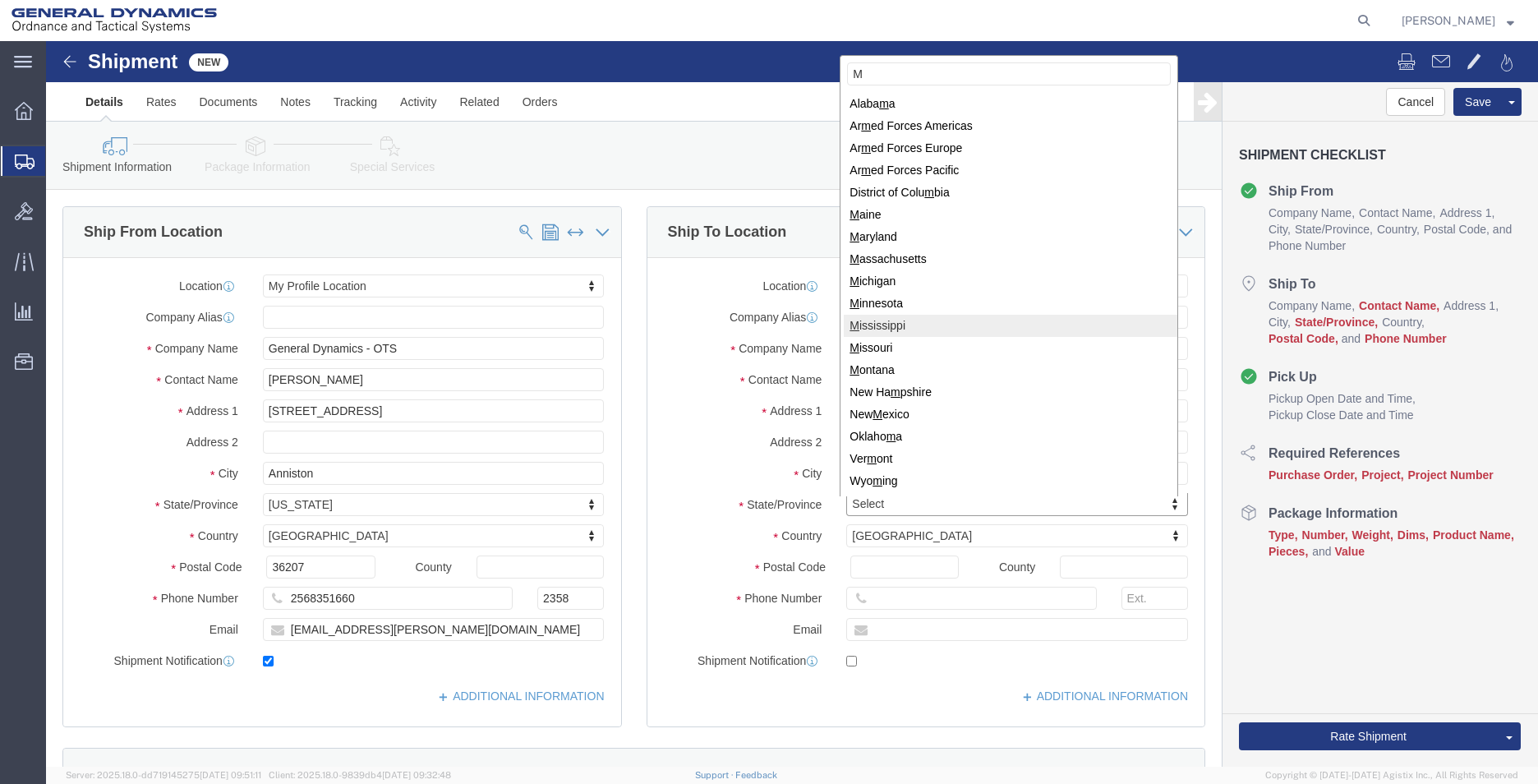
select select "MS"
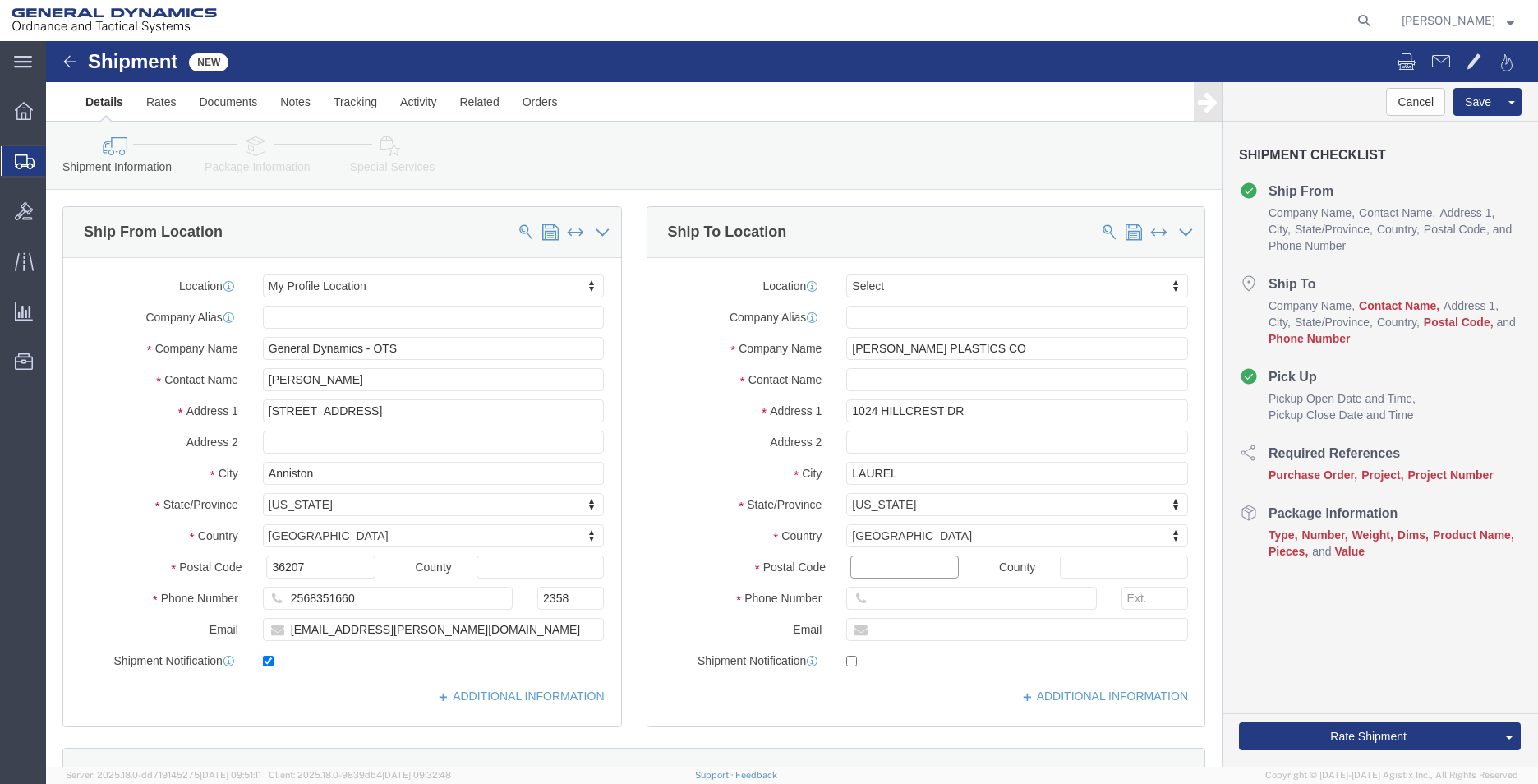
click input "Postal Code"
type input "39440"
click input "text"
type input "2568351660"
click input "text"
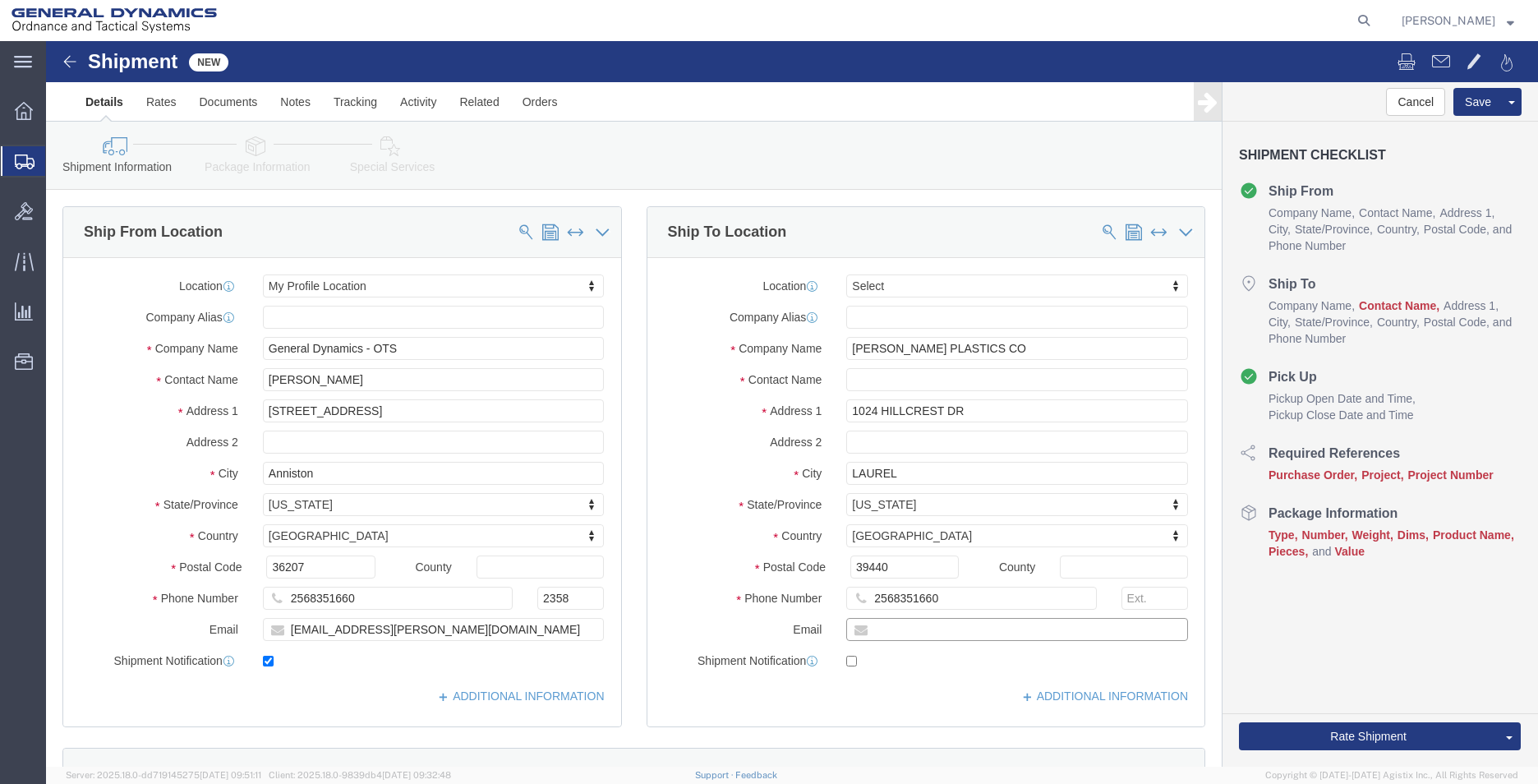
type input "[EMAIL_ADDRESS][PERSON_NAME][DOMAIN_NAME]"
checkbox input "true"
click input "text"
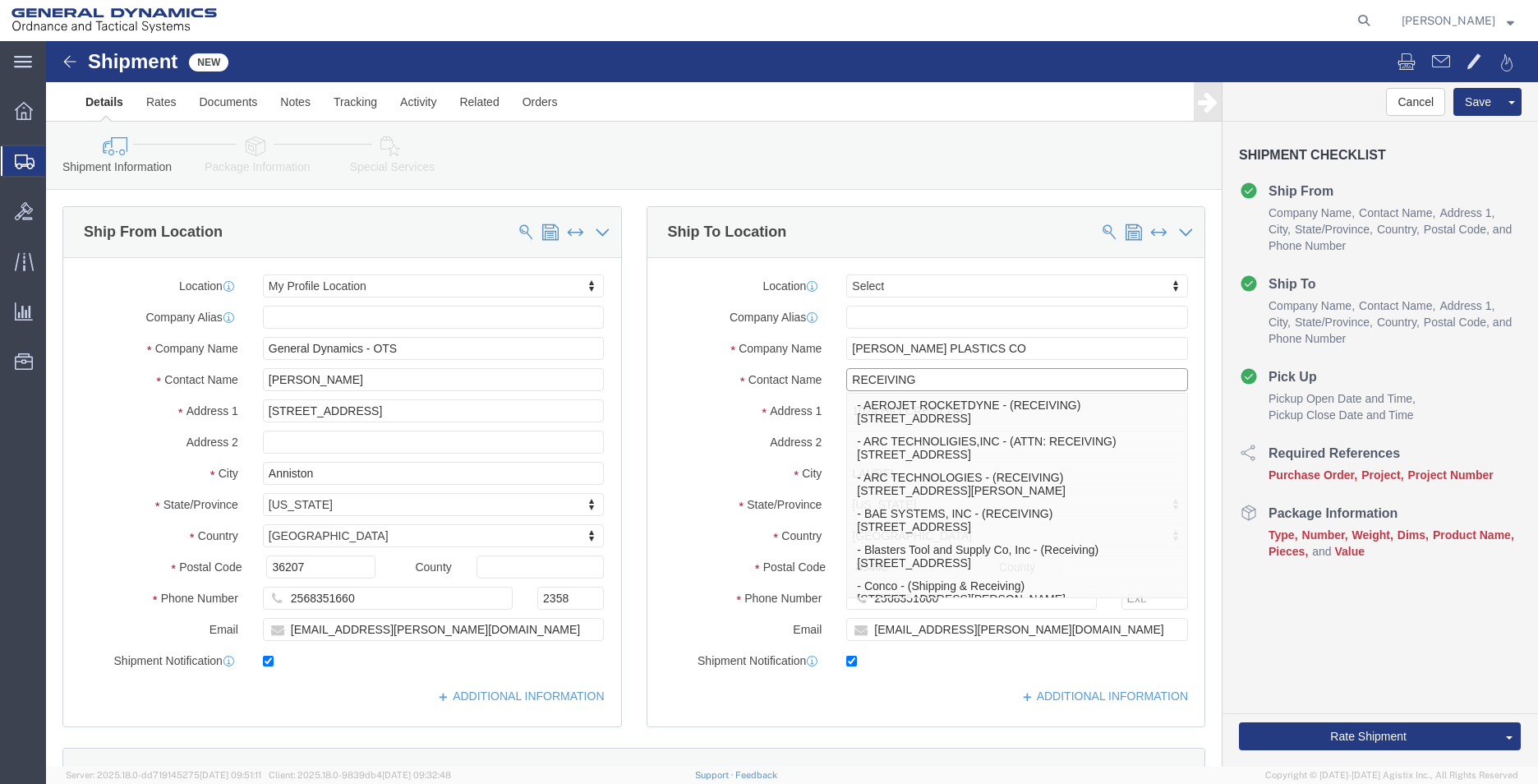
type input "RECEIVING"
click div "Location Select Select My Profile Location GD-OTS [GEOGRAPHIC_DATA] (Commerce) …"
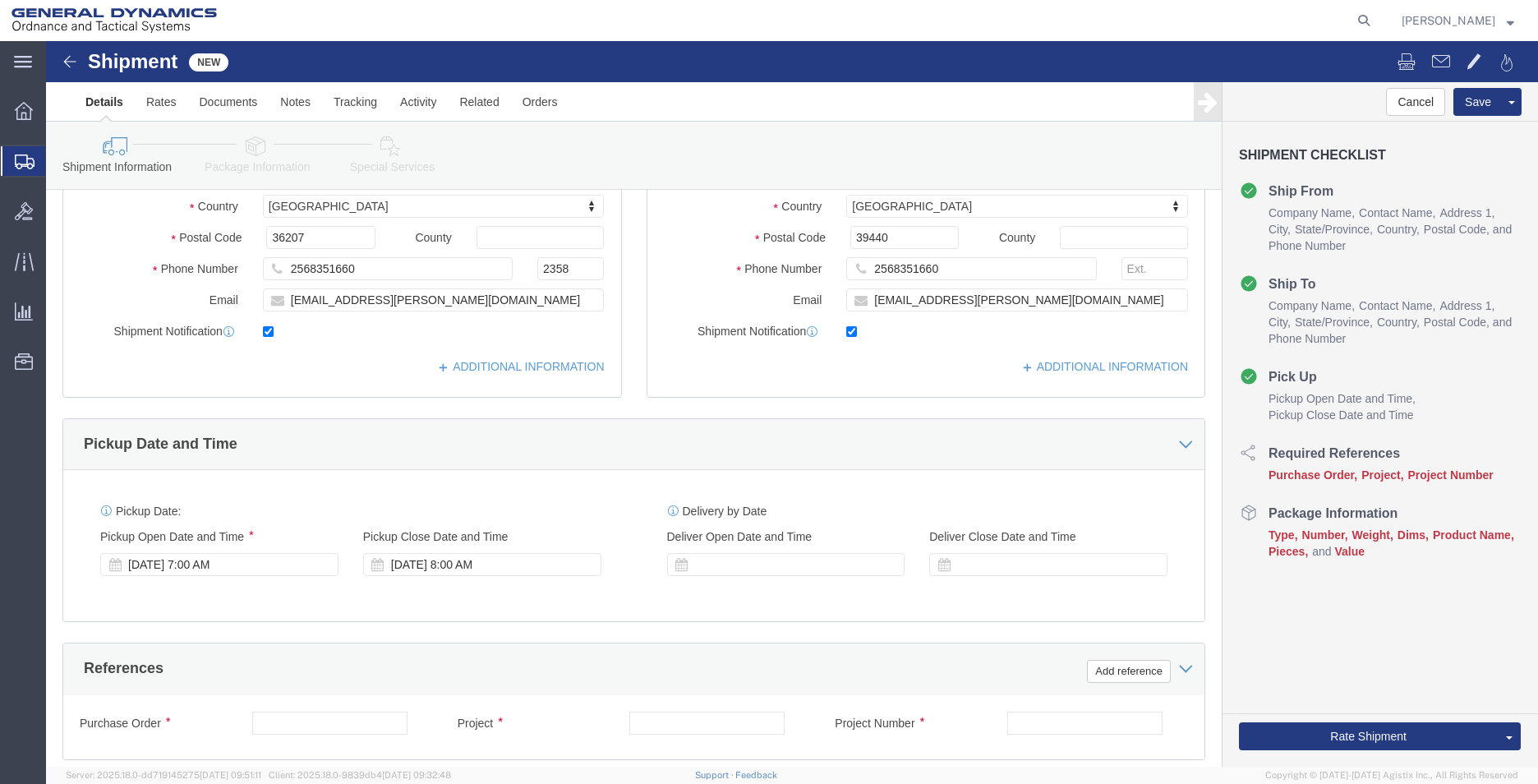
scroll to position [575, 0]
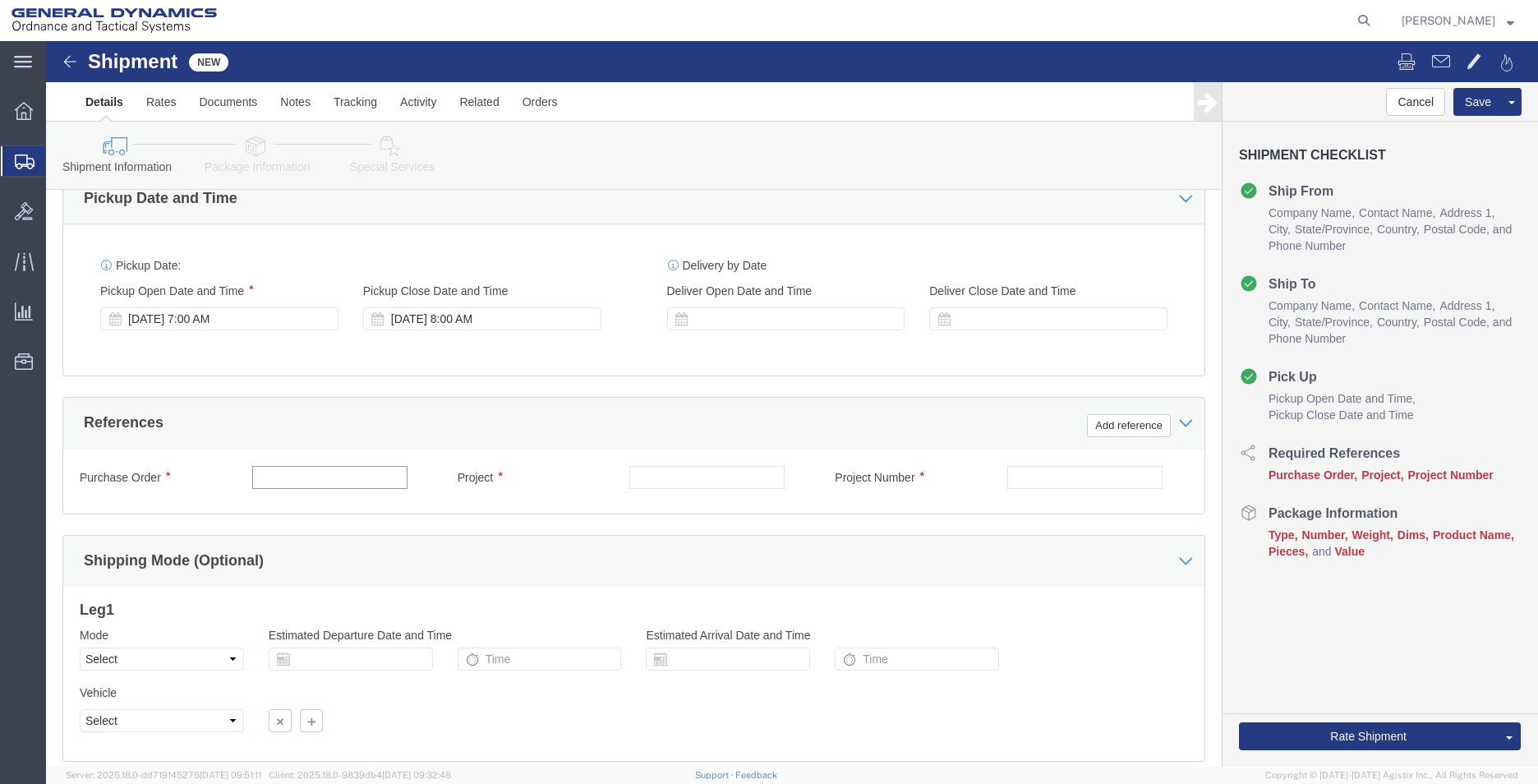
click input "text"
type input "555000"
type input "55500"
click select "Select Air Less than Truckload Multi-Leg Ocean Freight Rail Small Parcel Truckl…"
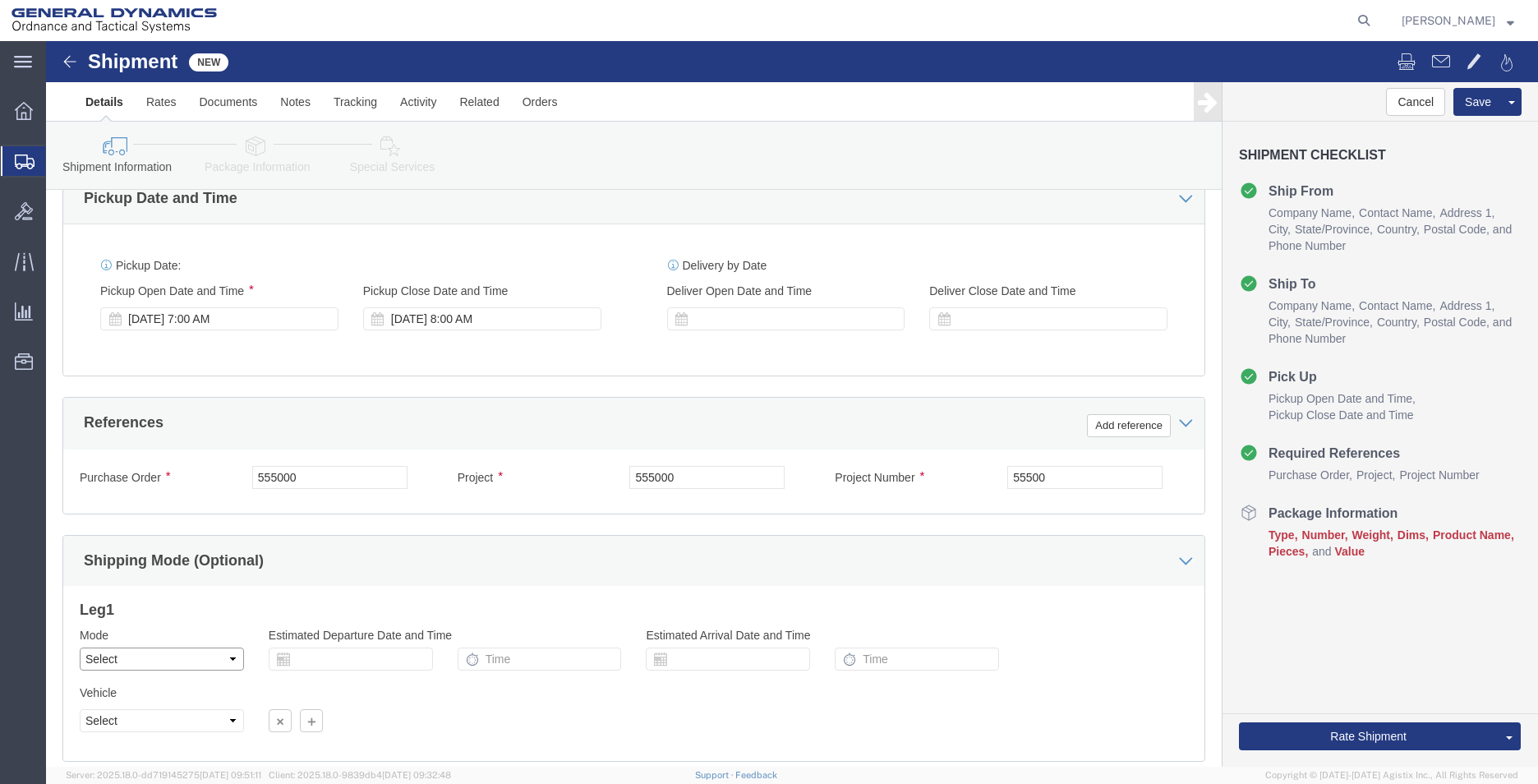
select select "SMAL"
click select "Select Air Less than Truckload Multi-Leg Ocean Freight Rail Small Parcel Truckl…"
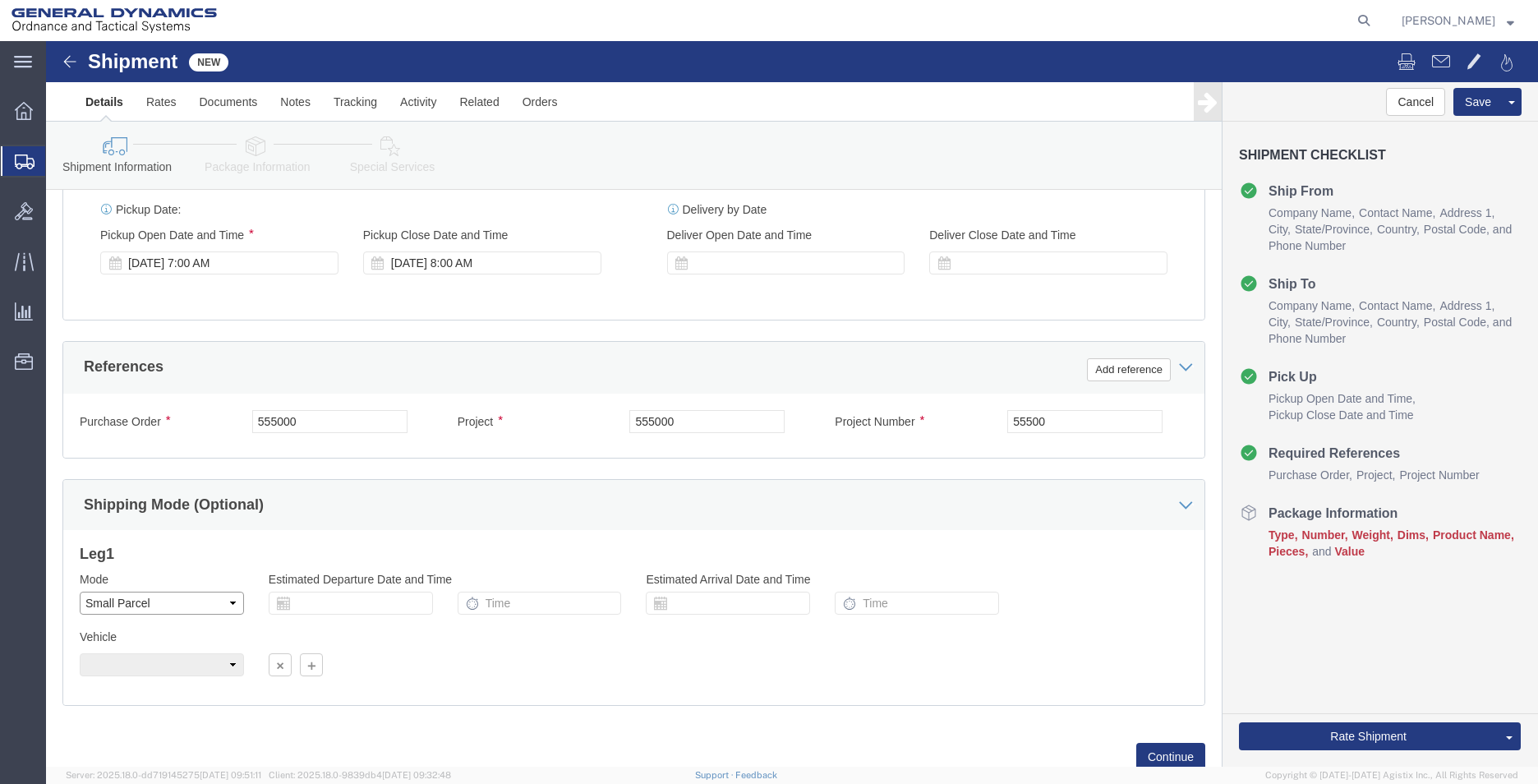
scroll to position [685, 0]
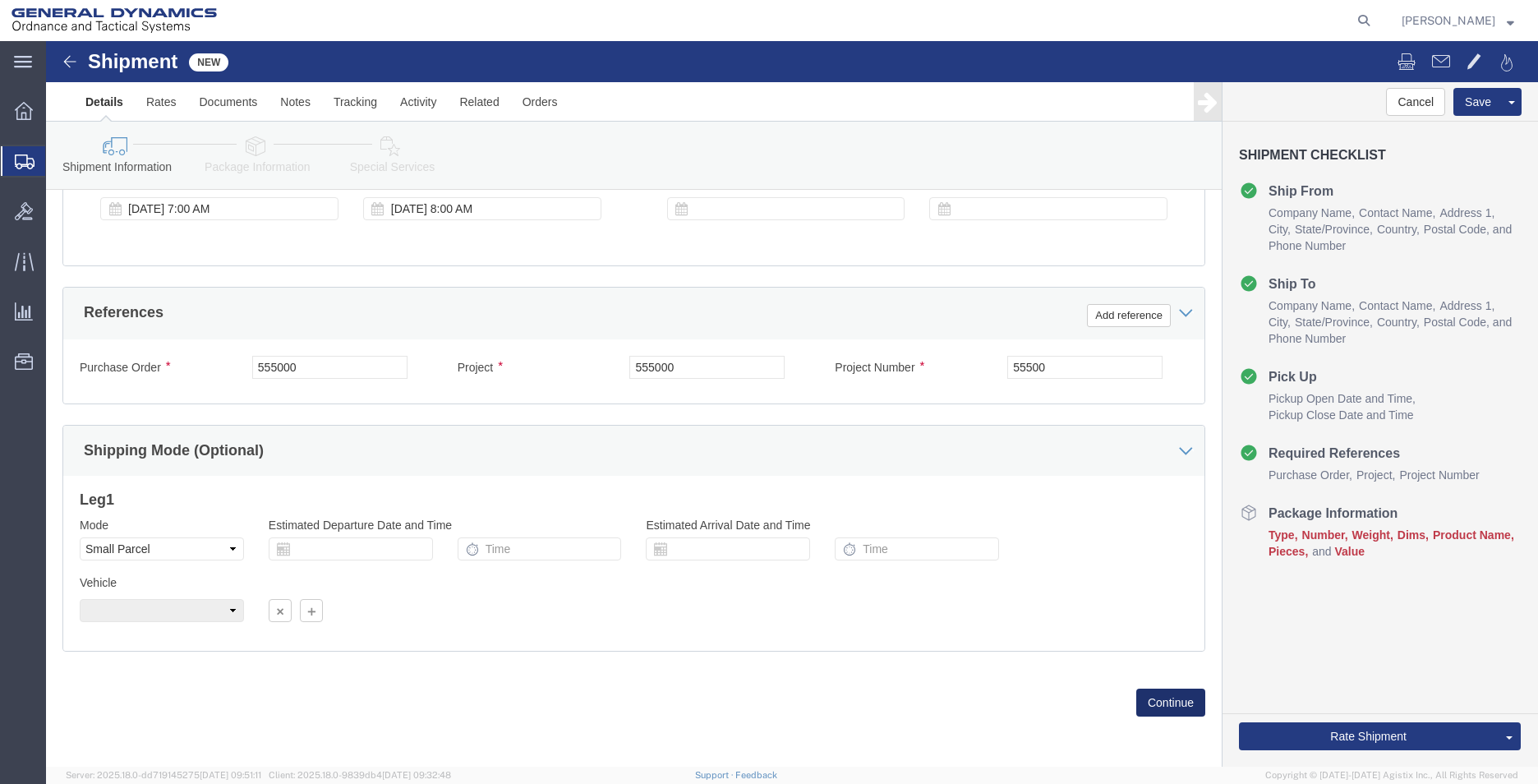
click button "Continue"
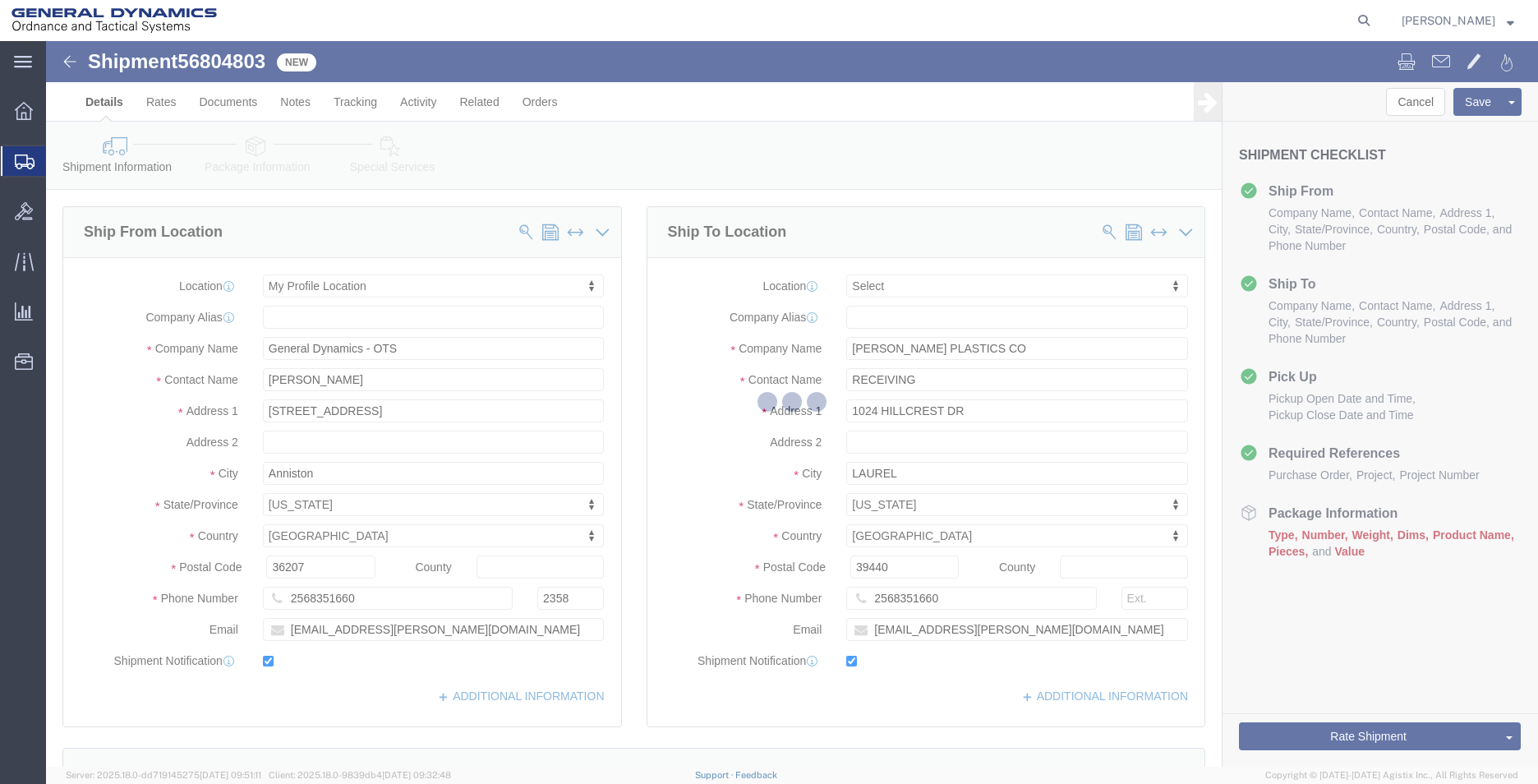
select select "YRPK"
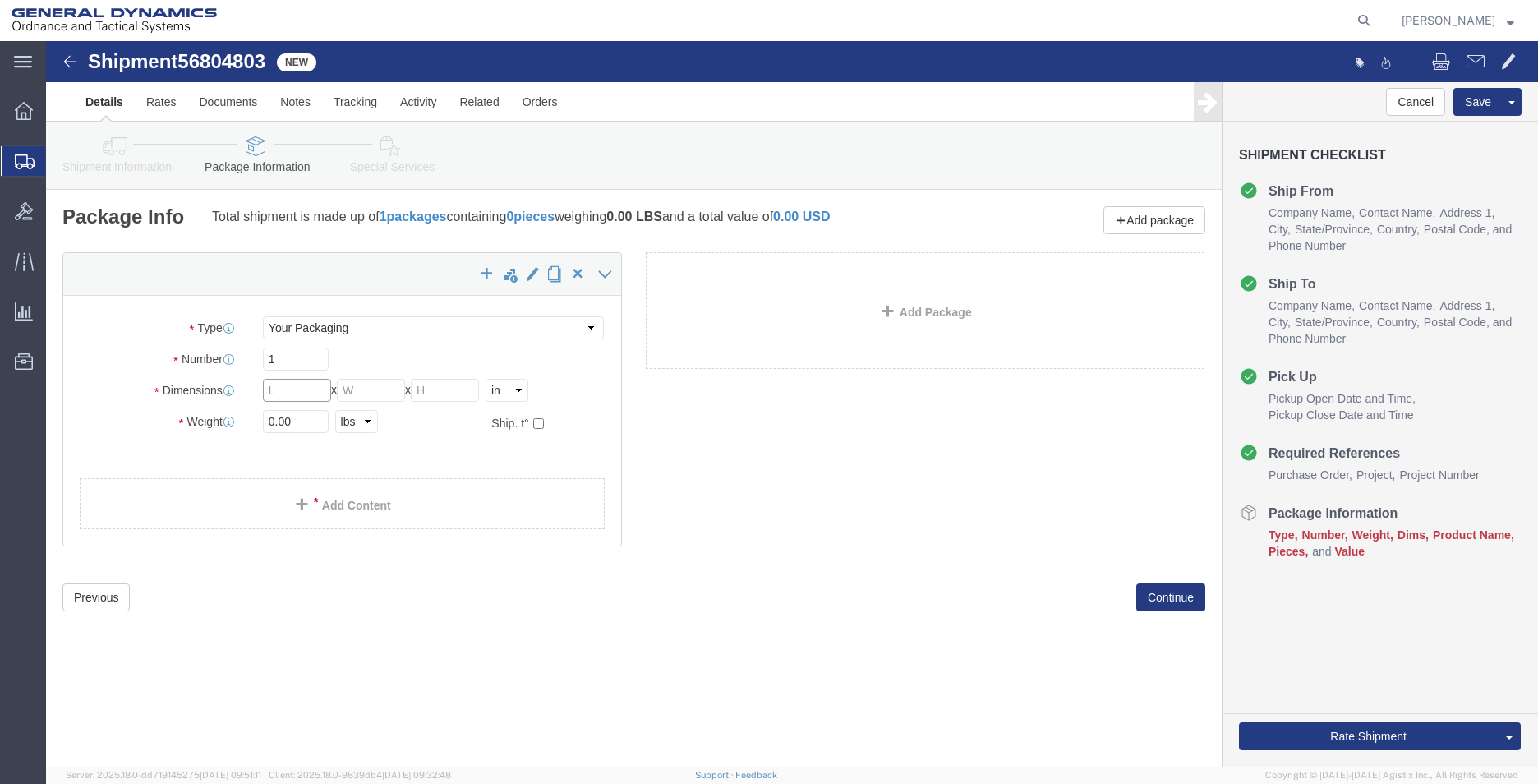
click input "text"
type input "15"
type input "12"
type input "4"
drag, startPoint x: 260, startPoint y: 380, endPoint x: 207, endPoint y: 381, distance: 53.0
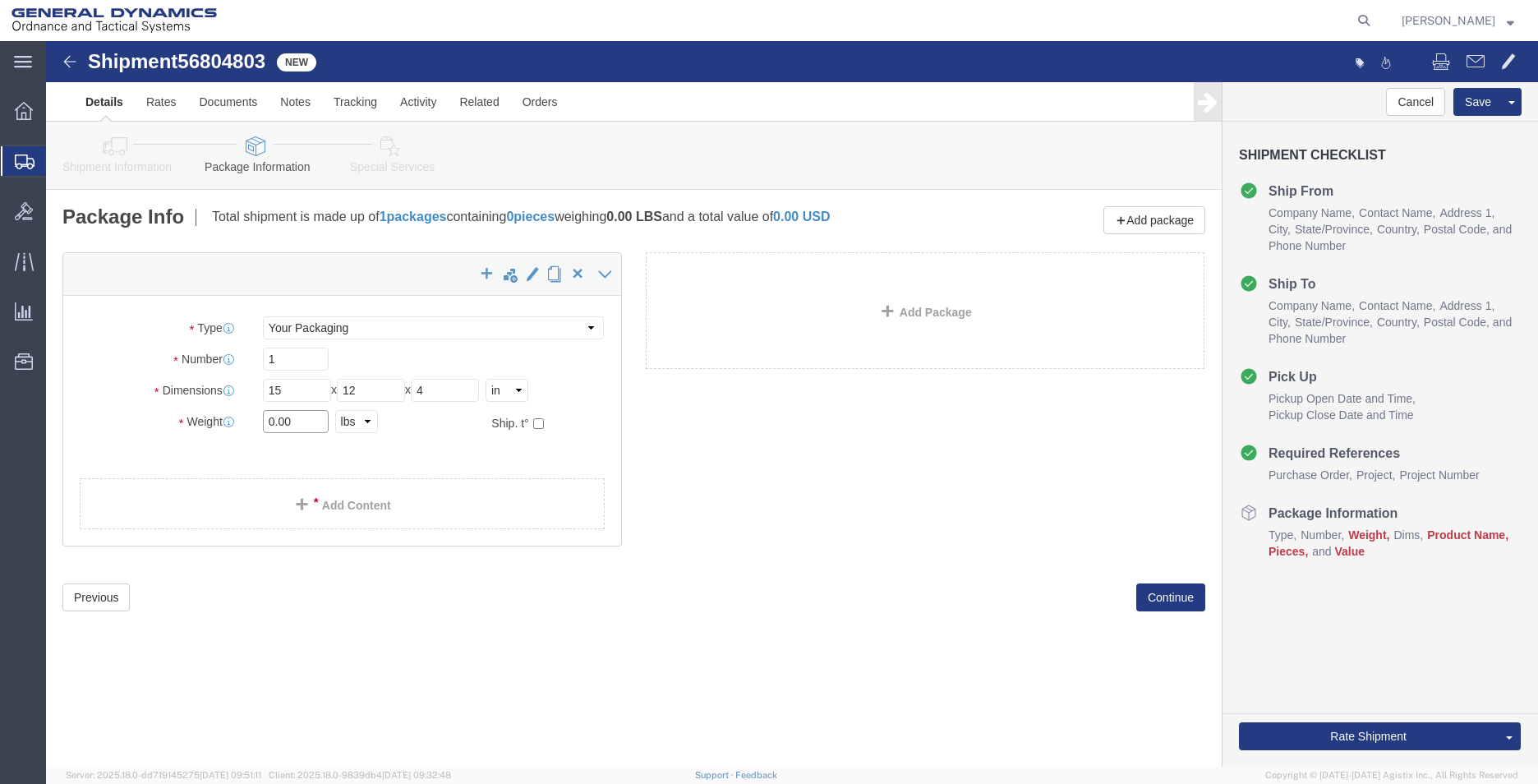
click div "0.00 Select kgs lbs"
type input "5"
click link "Add Content"
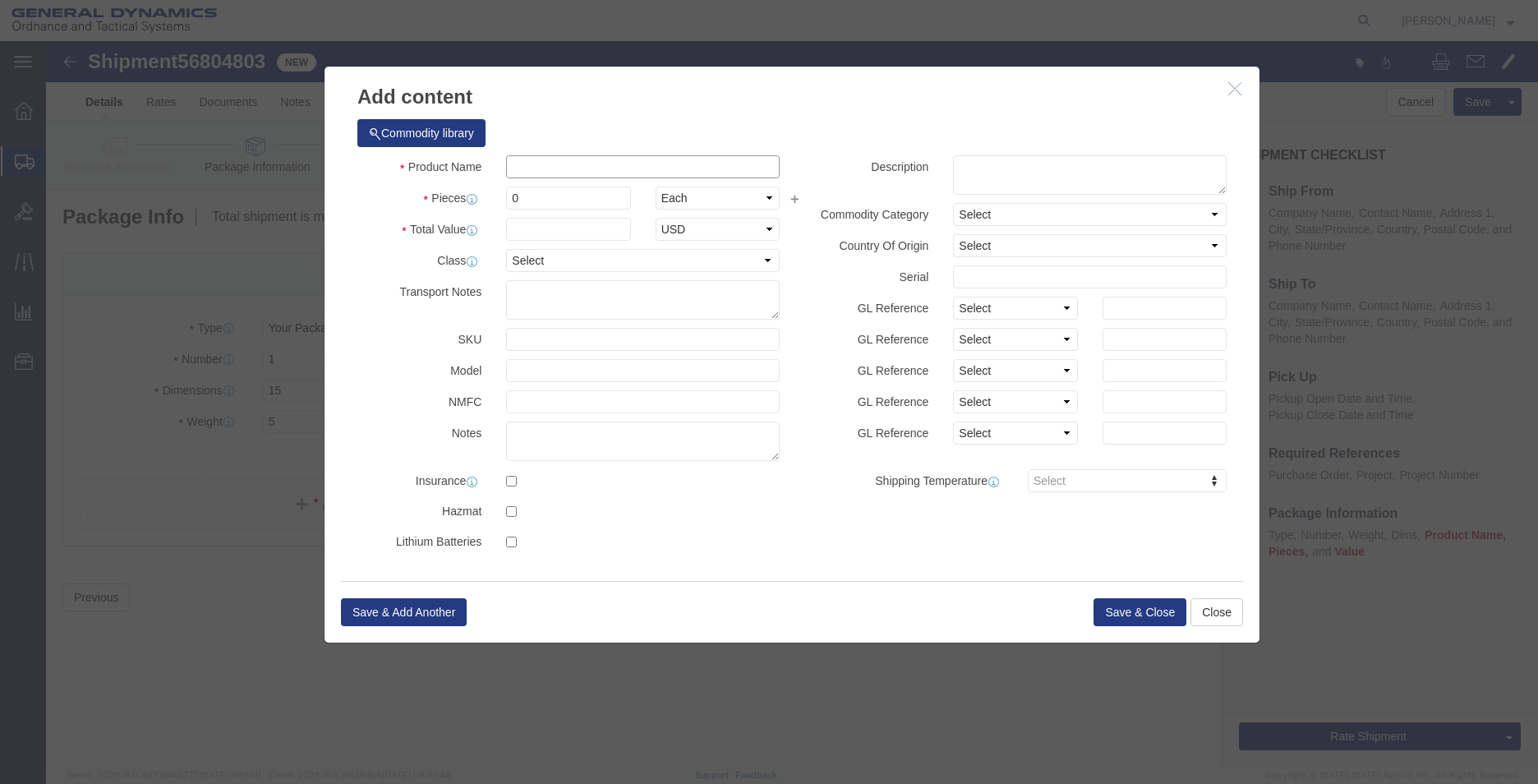
click input "text"
type input "CALIPERS AND MICROMETERES"
type input "2"
click input "text"
type input "1"
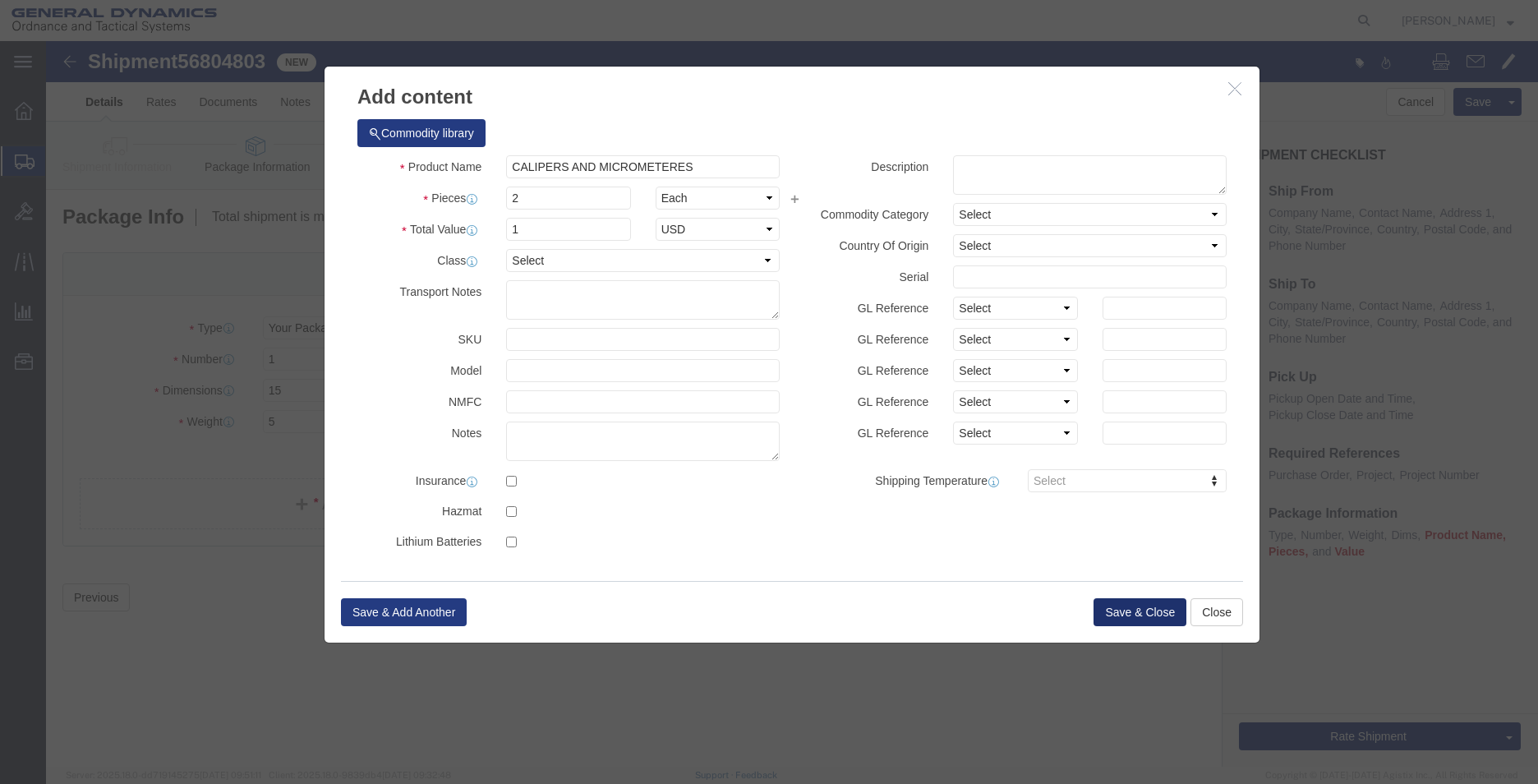
click button "Save & Close"
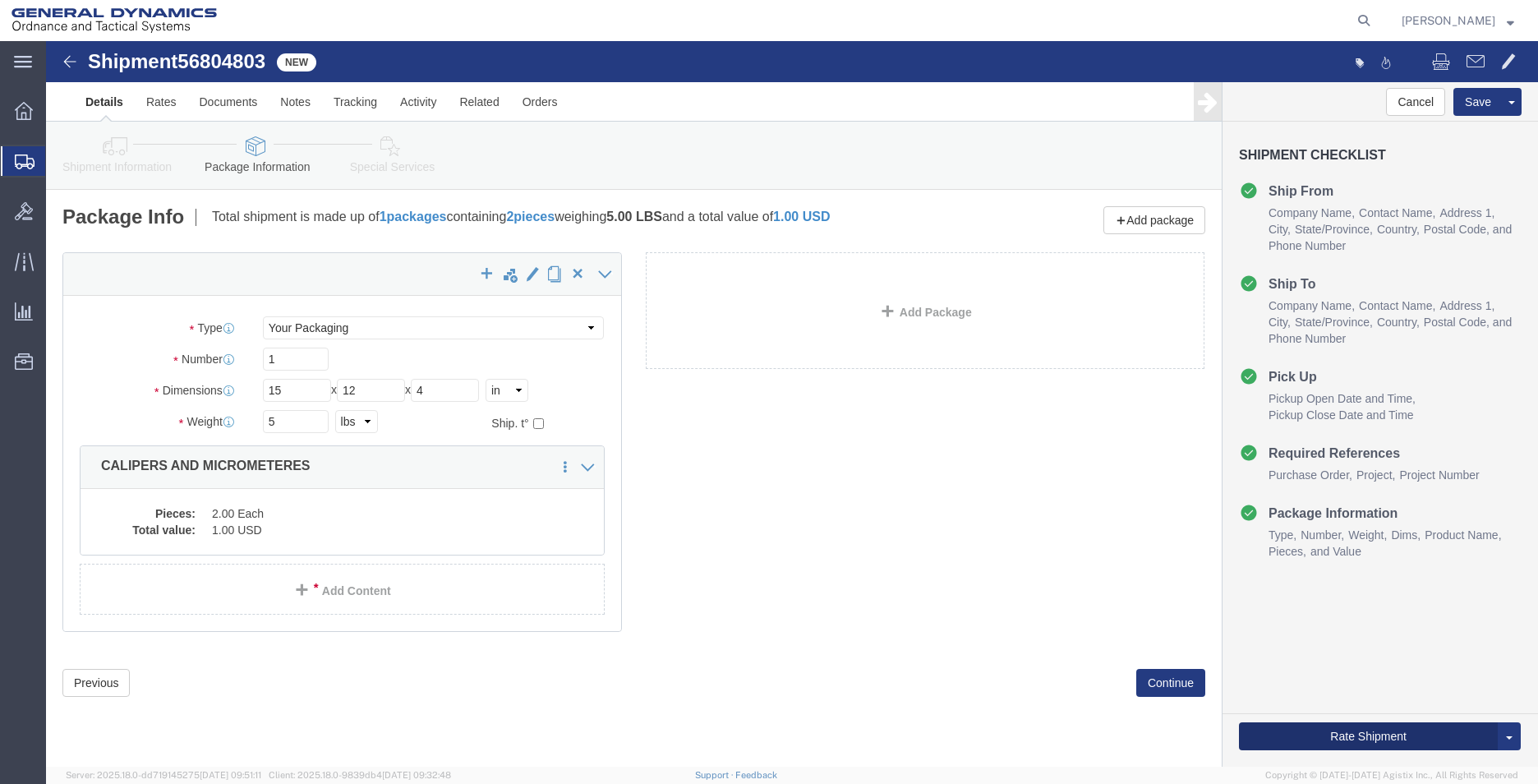
click button "Rate Shipment"
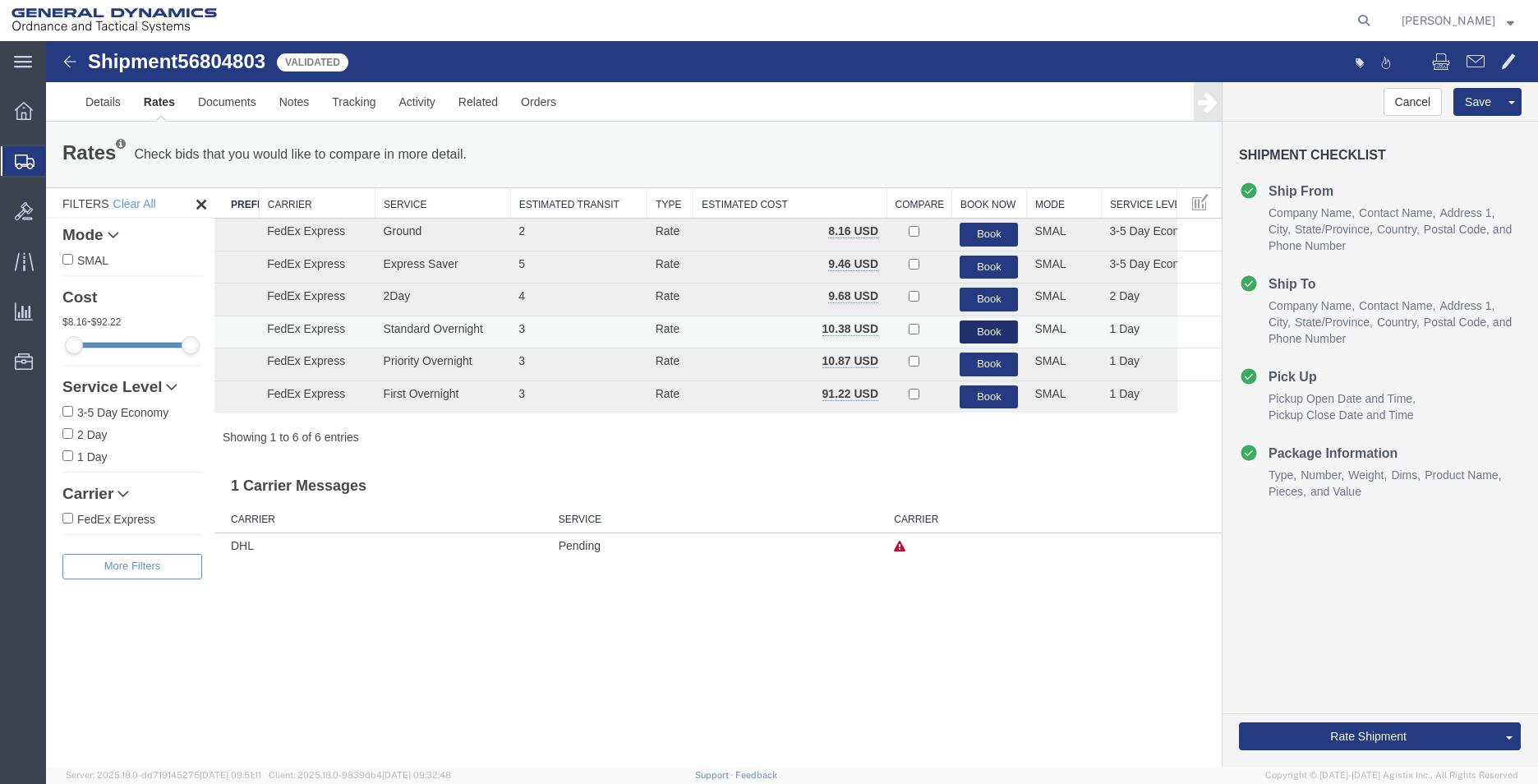
click at [978, 330] on button "Book" at bounding box center [988, 332] width 58 height 24
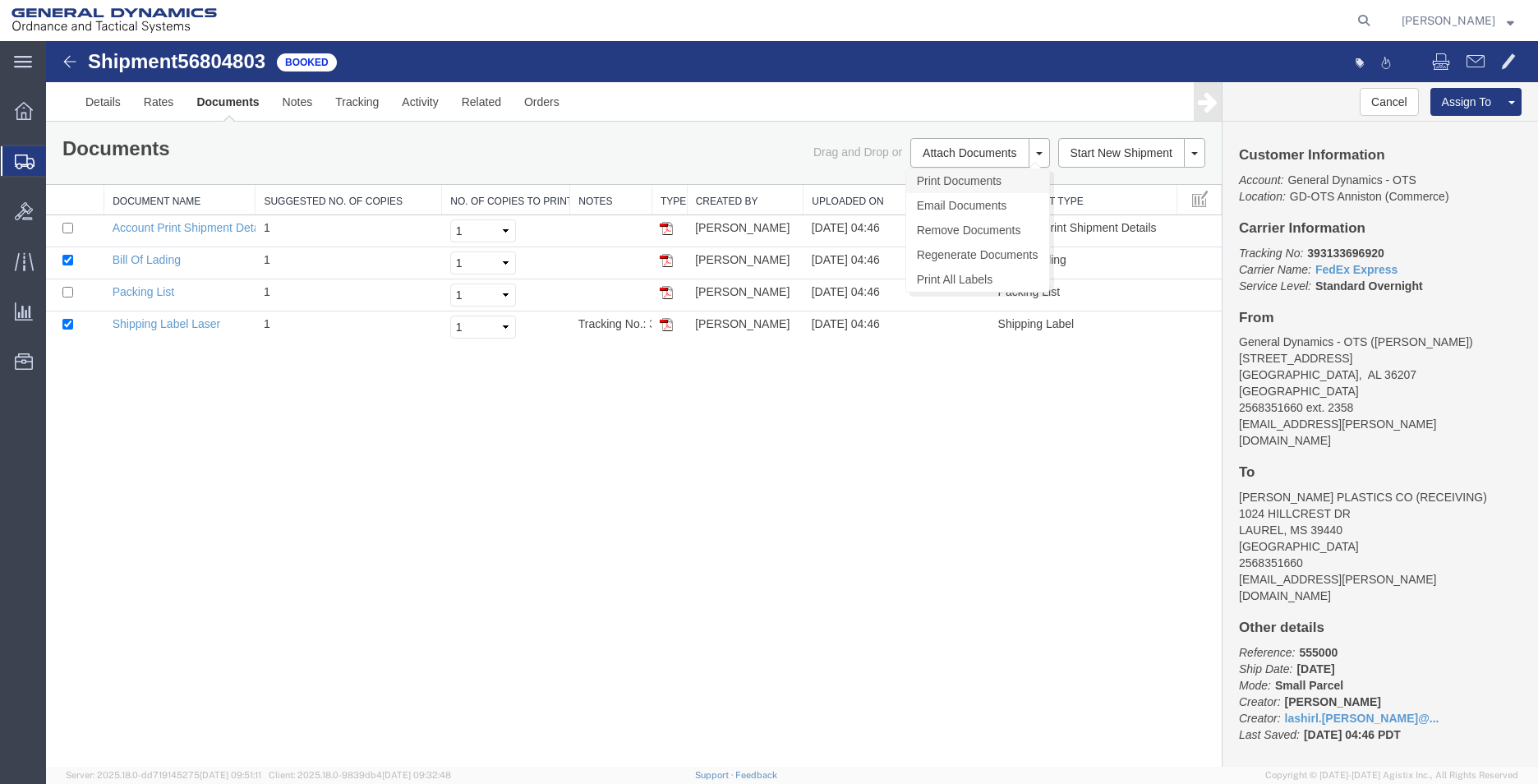
click at [948, 177] on link "Print Documents" at bounding box center [978, 181] width 143 height 25
